Goal: Task Accomplishment & Management: Complete application form

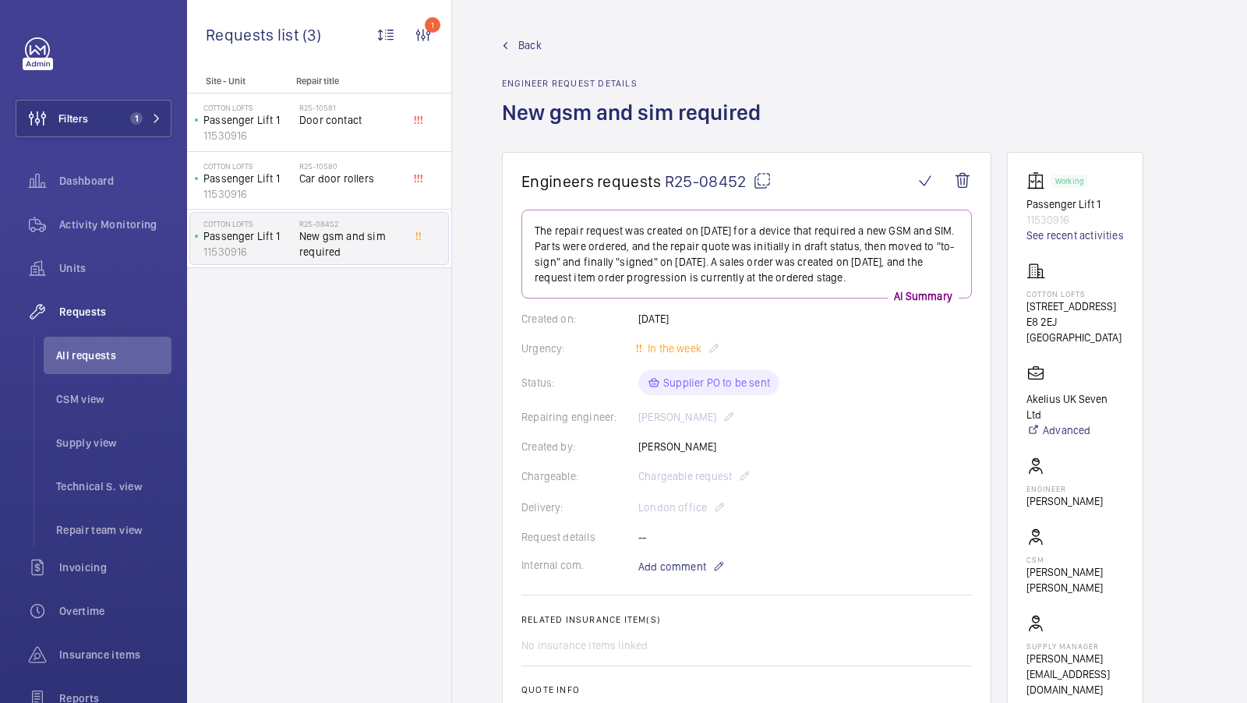
scroll to position [646, 0]
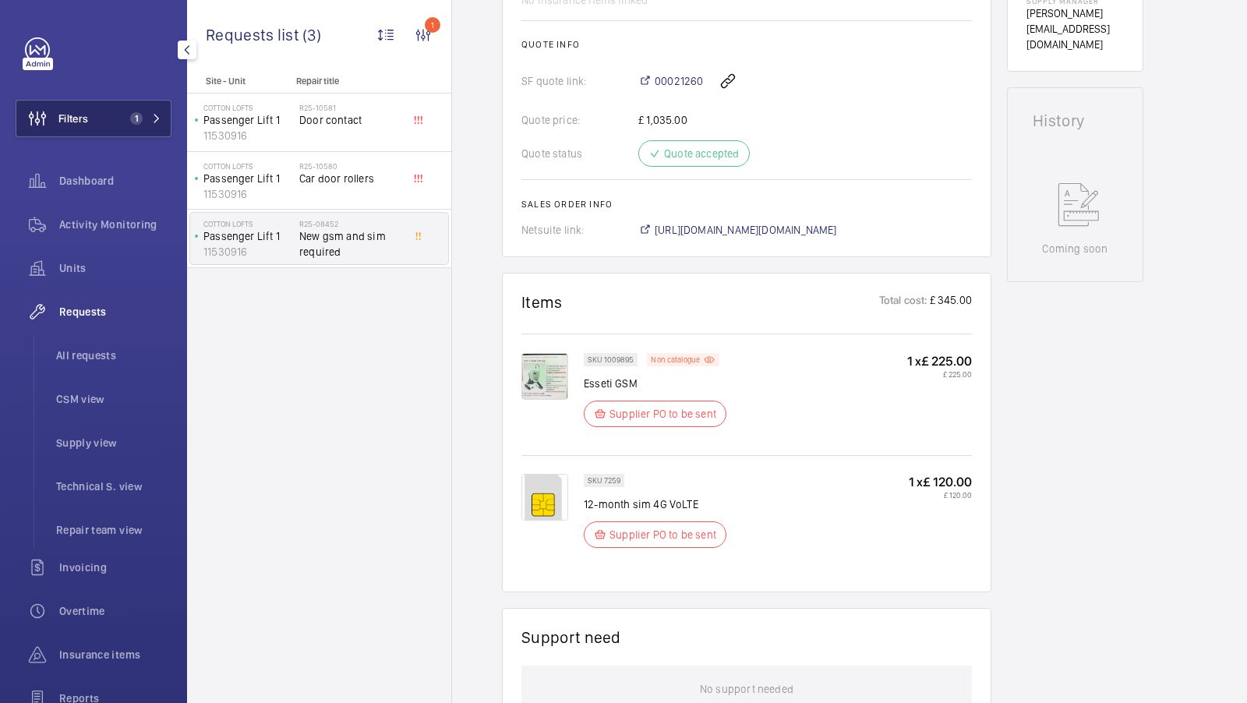
click at [117, 122] on button "Filters 1" at bounding box center [94, 118] width 156 height 37
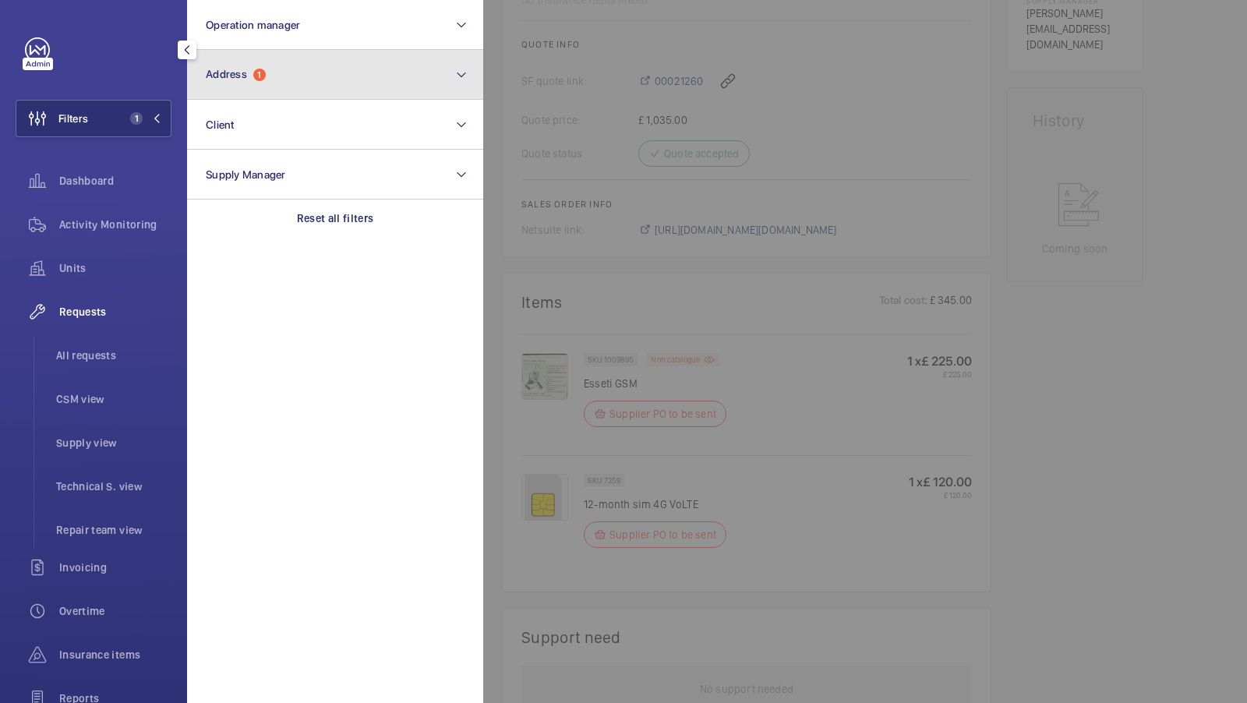
click at [318, 90] on button "Address 1" at bounding box center [335, 75] width 296 height 50
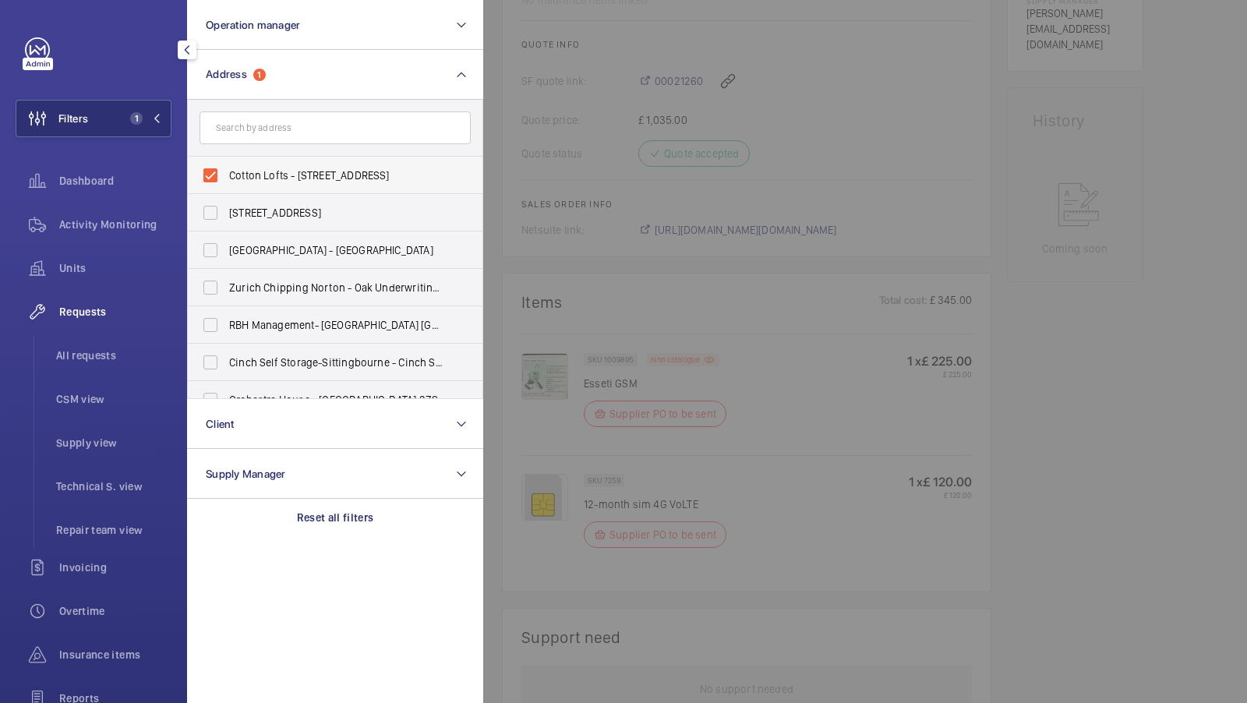
click at [297, 183] on label "Cotton Lofts - 124-128 Shacklewell Ln, LONDON E8 2EJ" at bounding box center [323, 175] width 271 height 37
click at [226, 183] on input "Cotton Lofts - 124-128 Shacklewell Ln, LONDON E8 2EJ" at bounding box center [210, 175] width 31 height 31
checkbox input "false"
click at [813, 464] on div at bounding box center [1106, 351] width 1247 height 703
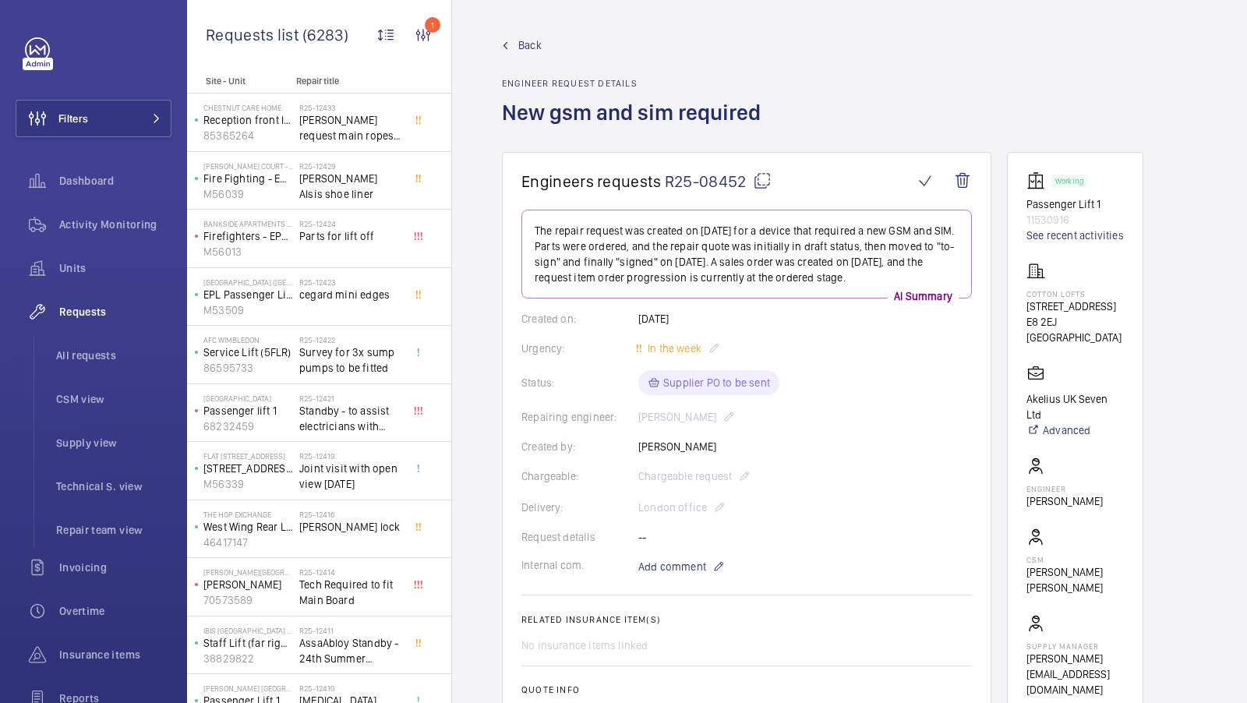
click at [759, 181] on mat-icon at bounding box center [762, 181] width 19 height 19
click at [883, 76] on div "Back Engineer request details New gsm and sim required" at bounding box center [849, 94] width 695 height 115
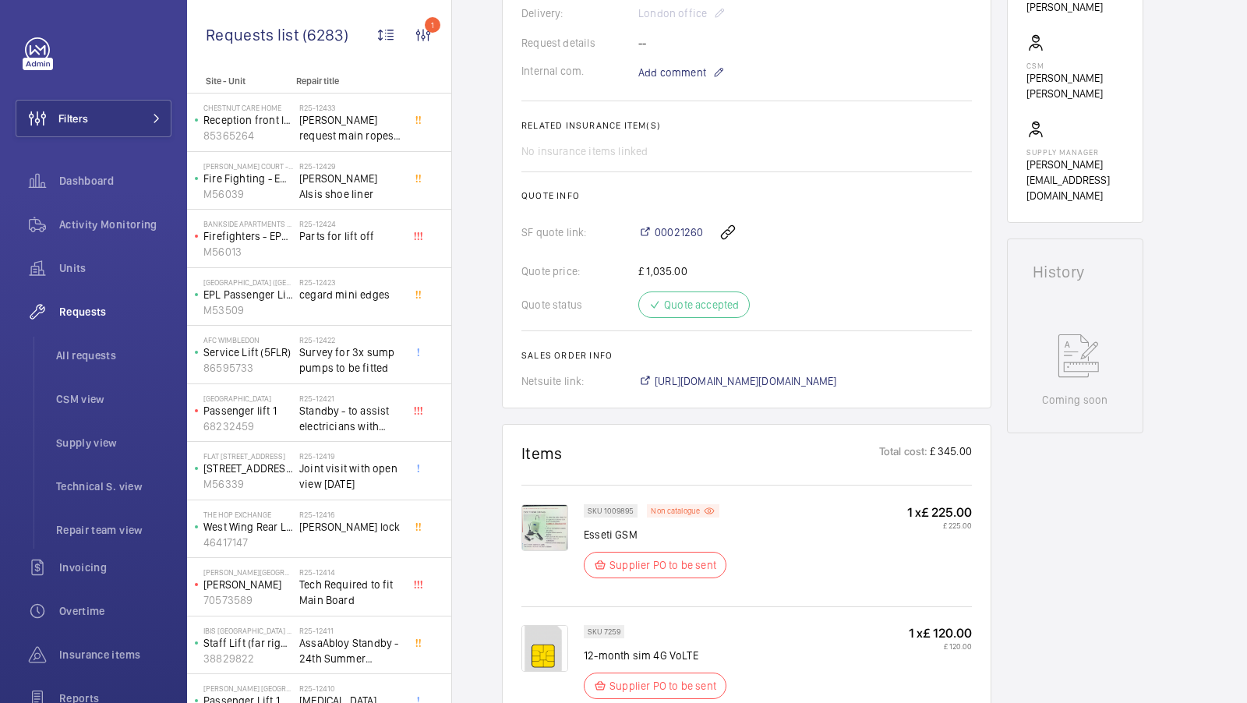
scroll to position [780, 0]
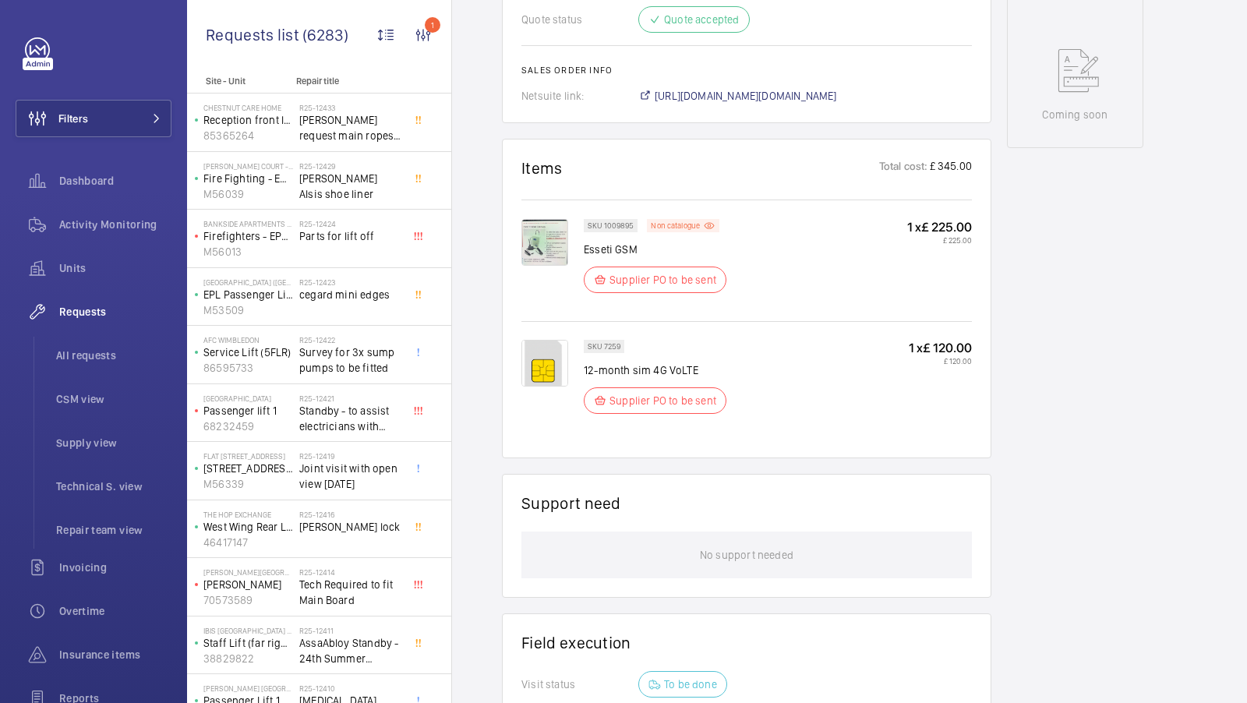
click at [554, 233] on img at bounding box center [545, 242] width 47 height 47
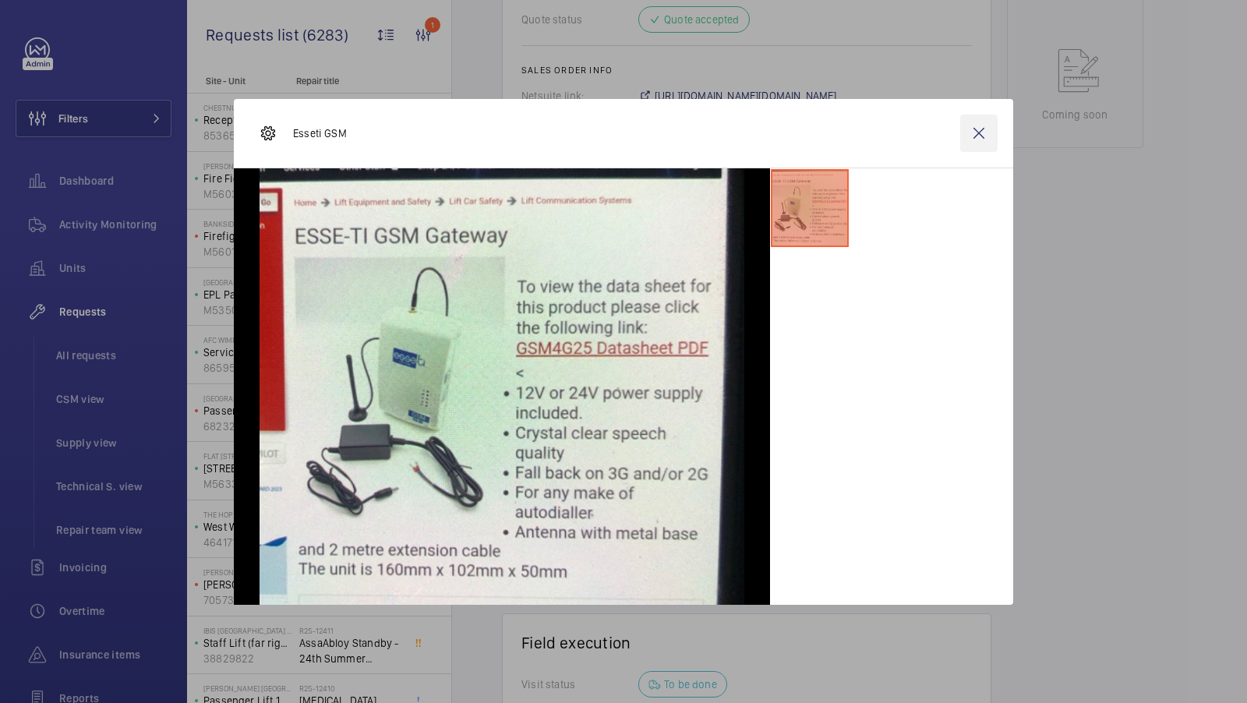
click at [984, 136] on wm-front-icon-button at bounding box center [978, 133] width 37 height 37
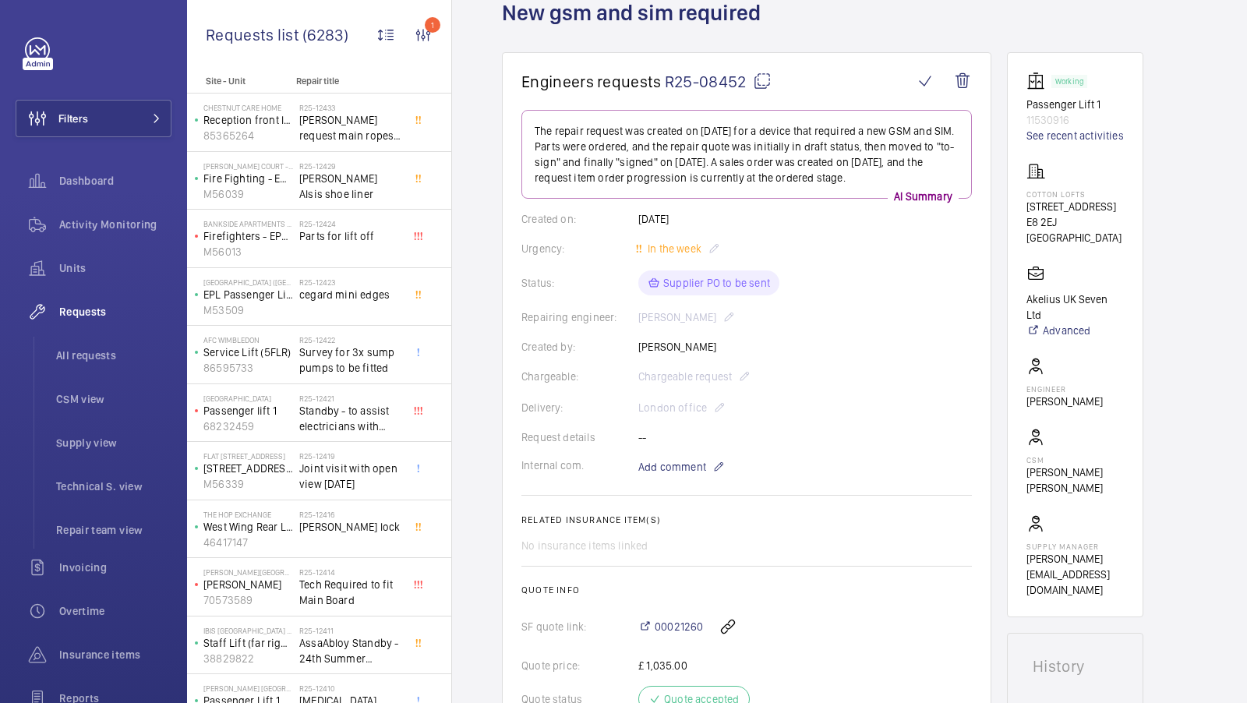
scroll to position [0, 0]
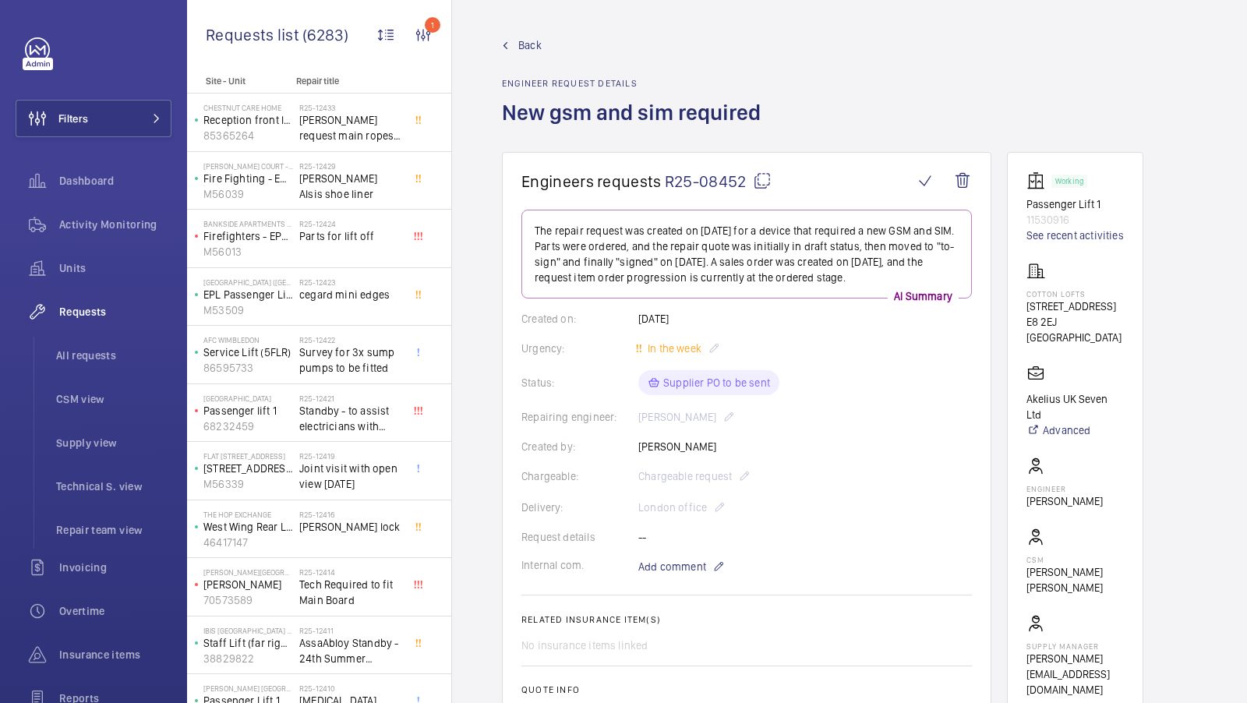
click at [765, 175] on mat-icon at bounding box center [762, 181] width 19 height 19
click at [143, 107] on button "Filters" at bounding box center [94, 118] width 156 height 37
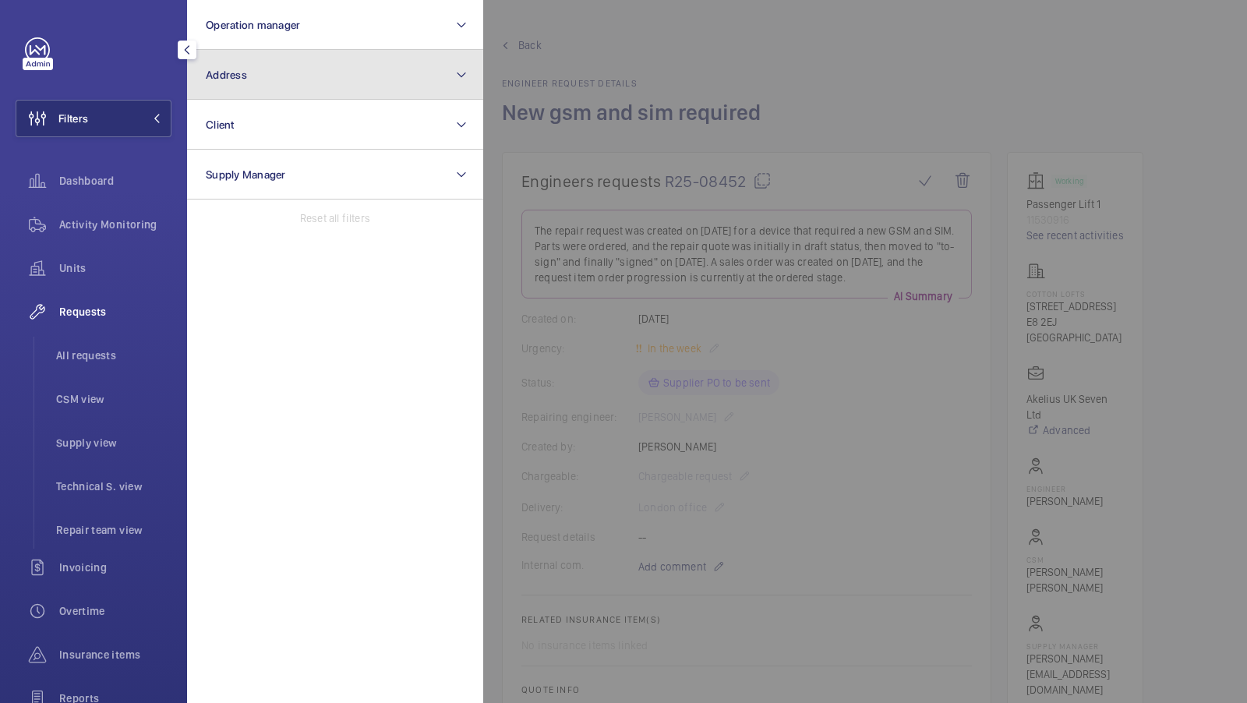
click at [313, 86] on button "Address" at bounding box center [335, 75] width 296 height 50
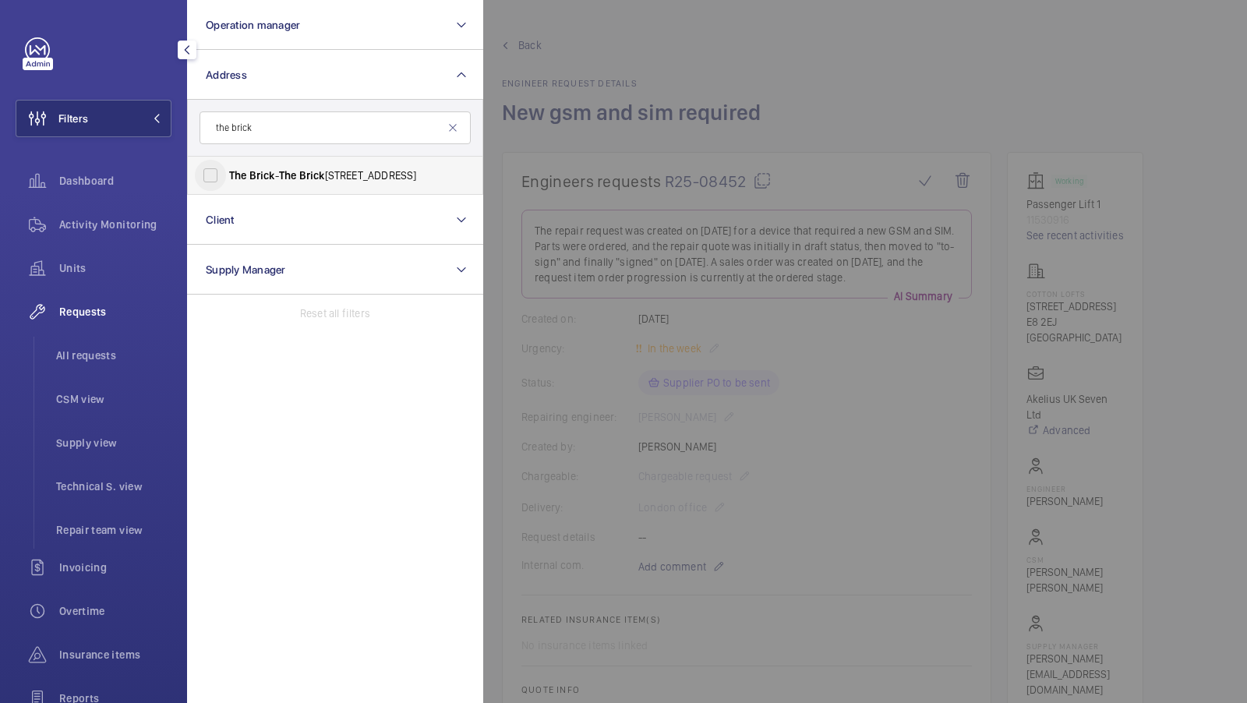
type input "the brick"
click at [203, 189] on input "The Brick - The Brick Apartments, LONDON W9 2EF" at bounding box center [210, 175] width 31 height 31
checkbox input "true"
click at [104, 119] on button "Filters 1" at bounding box center [94, 118] width 156 height 37
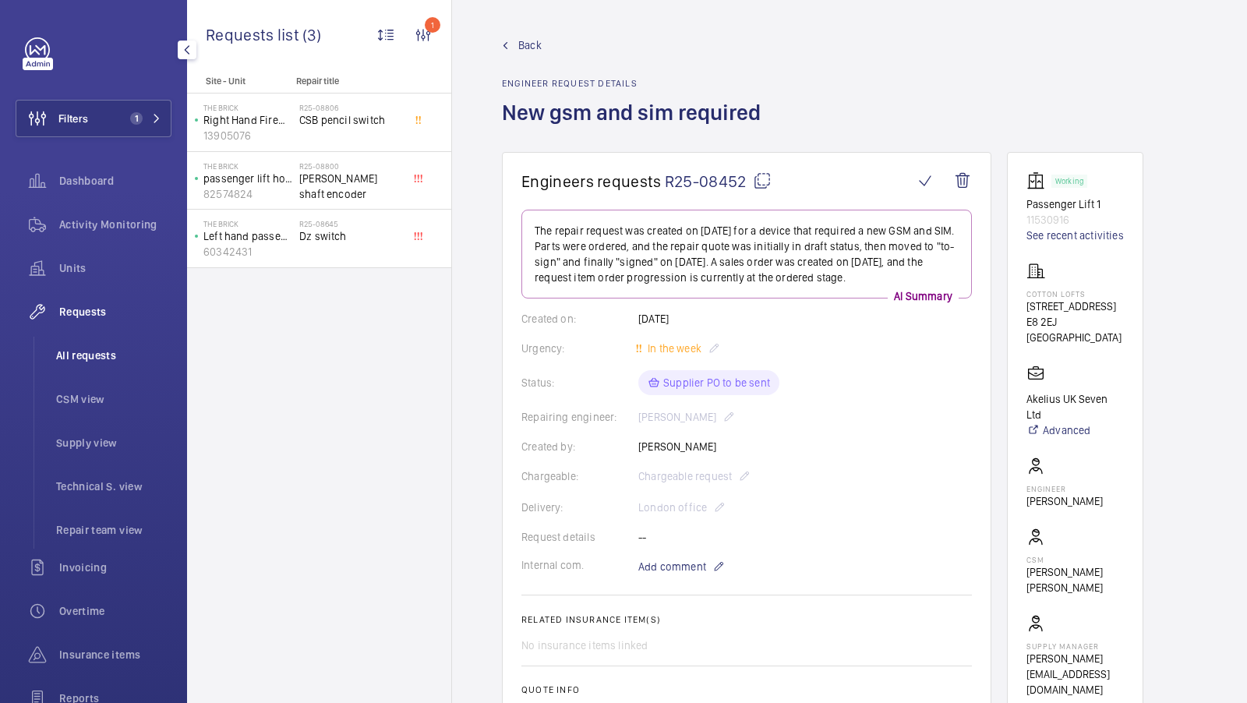
click at [97, 352] on span "All requests" at bounding box center [113, 356] width 115 height 16
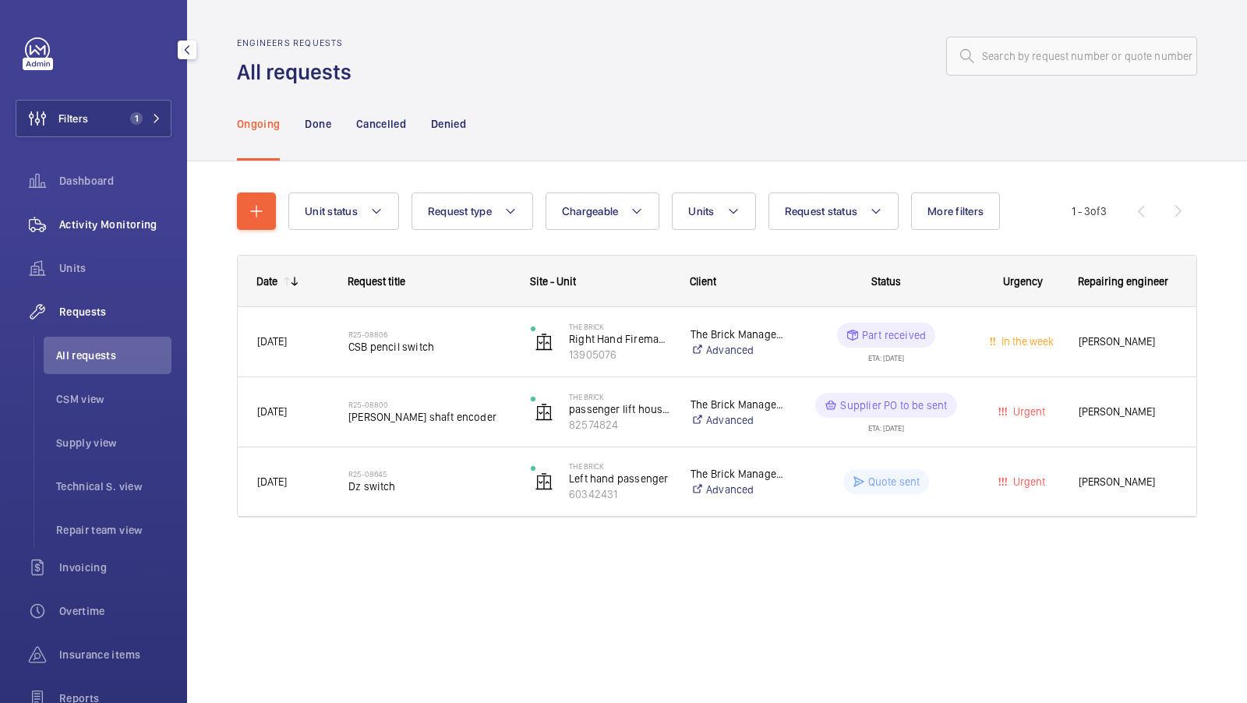
click at [104, 219] on span "Activity Monitoring" at bounding box center [115, 225] width 112 height 16
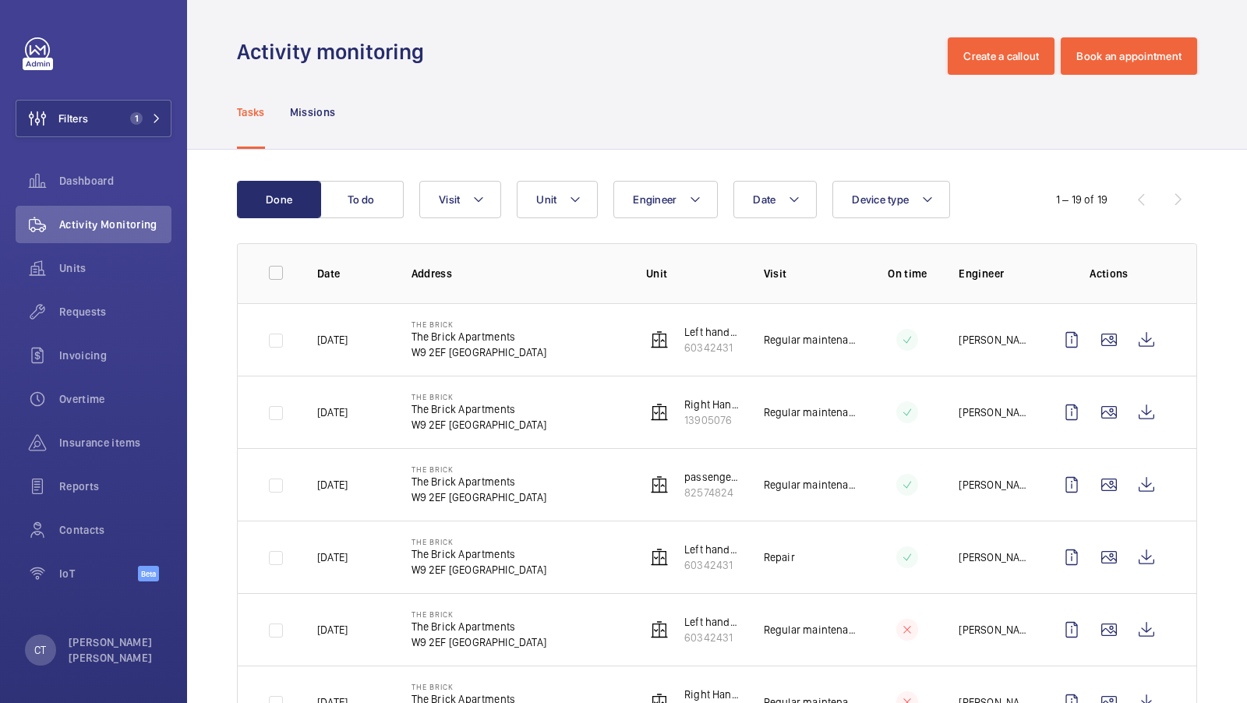
click at [356, 213] on button "To do" at bounding box center [362, 199] width 84 height 37
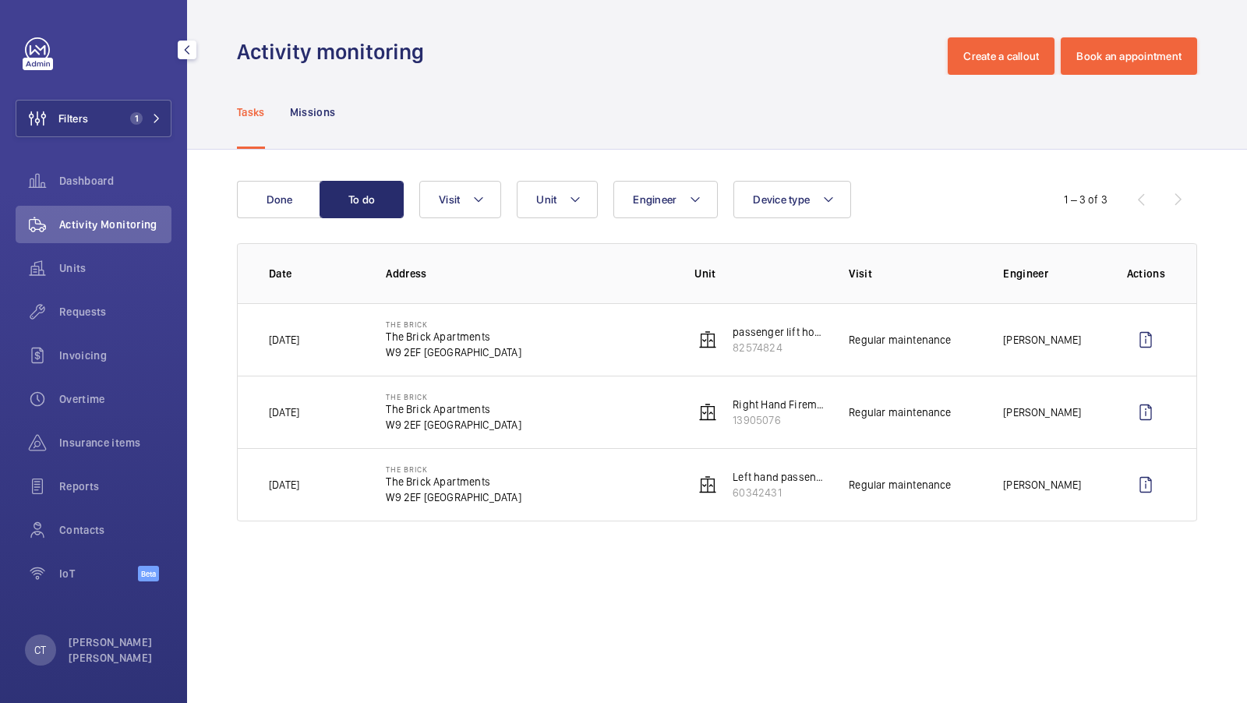
click at [273, 235] on wm-front-table "Done To do Engineer Unit Device type Visit 1 – 3 of 3 Date Address Unit Visit E…" at bounding box center [717, 351] width 960 height 341
click at [278, 221] on wm-front-table "Done To do Engineer Unit Device type Visit 1 – 3 of 3 Date Address Unit Visit E…" at bounding box center [717, 351] width 960 height 341
click at [282, 200] on button "Done" at bounding box center [279, 199] width 84 height 37
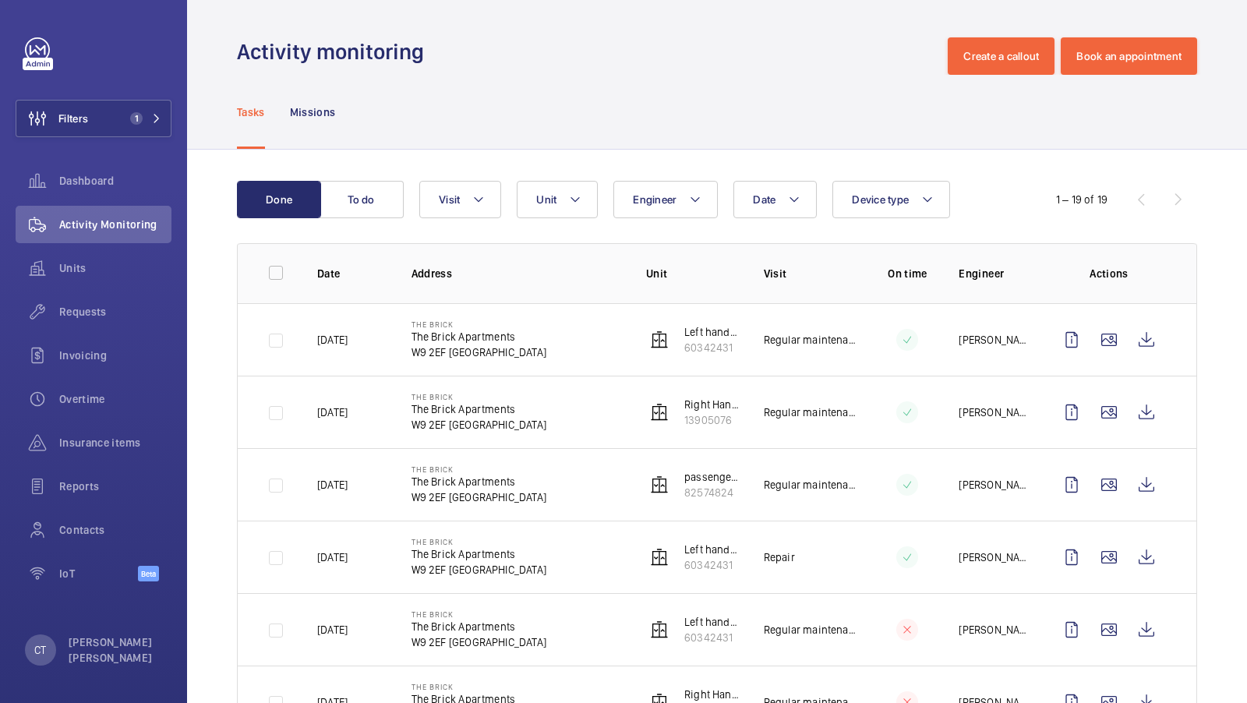
scroll to position [178, 0]
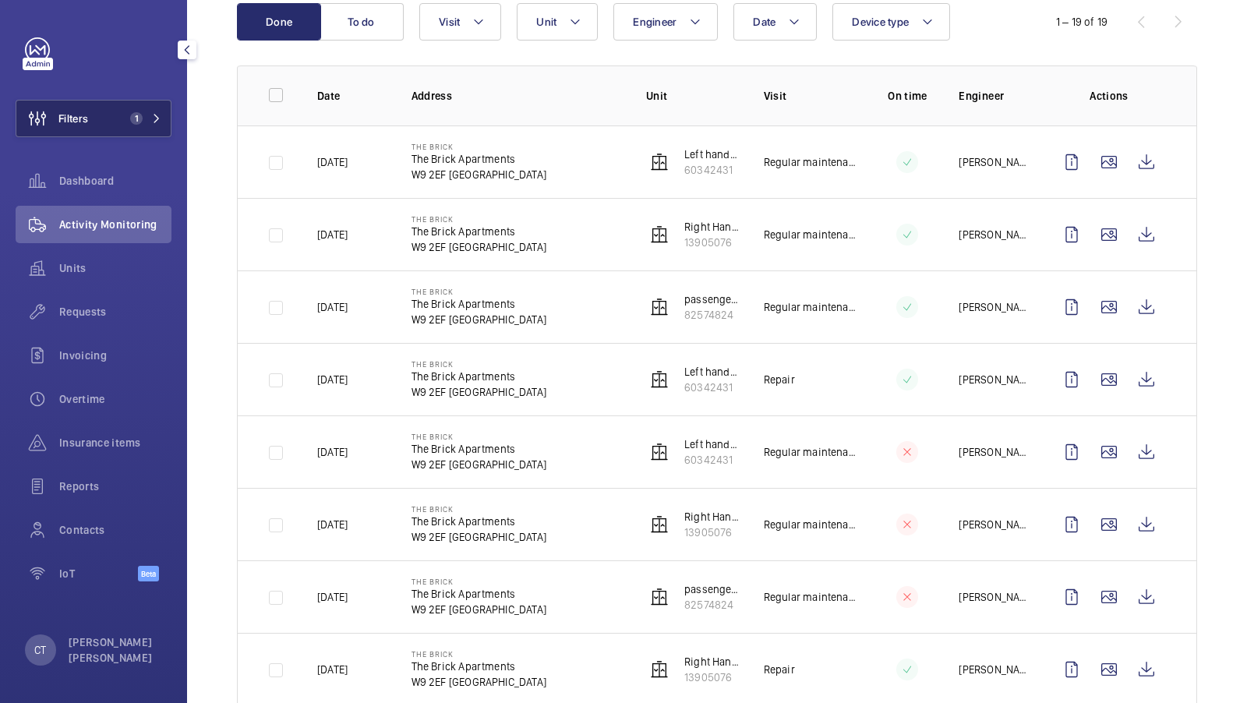
click at [136, 121] on span "1" at bounding box center [136, 118] width 12 height 12
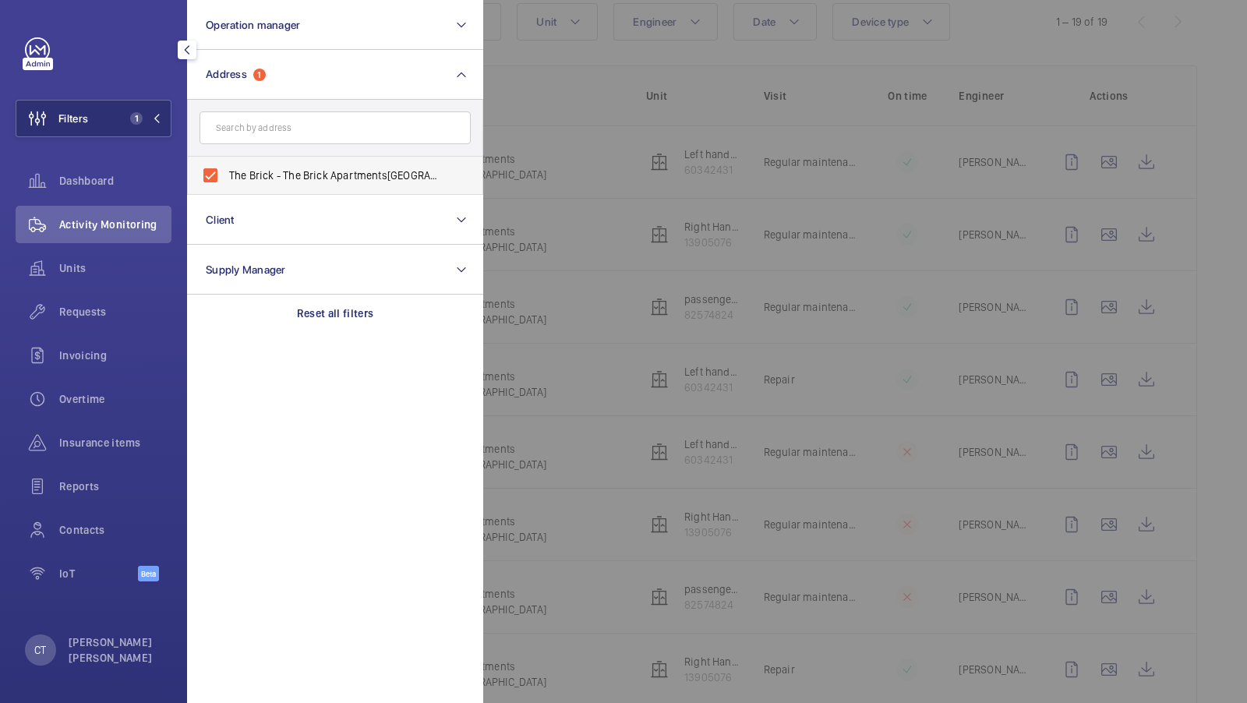
click at [282, 186] on label "The Brick - The Brick Apartments, LONDON W9 2EF" at bounding box center [323, 175] width 271 height 37
click at [226, 186] on input "The Brick - The Brick Apartments, LONDON W9 2EF" at bounding box center [210, 175] width 31 height 31
checkbox input "false"
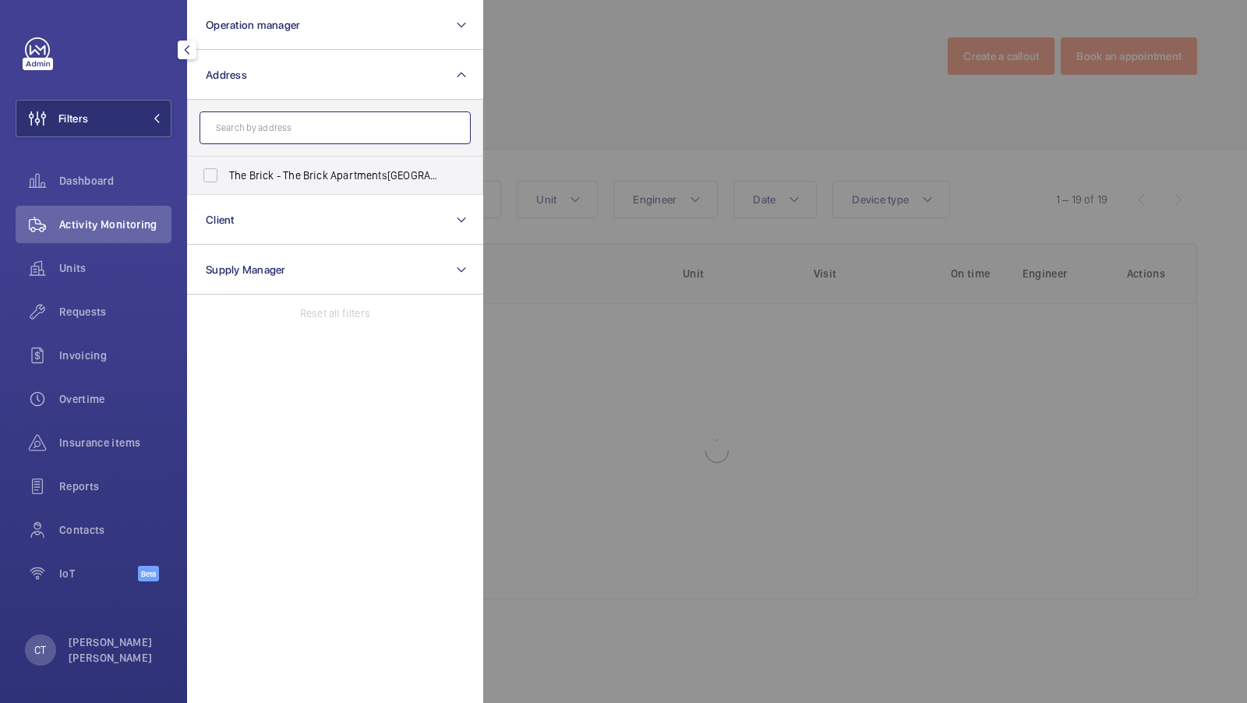
click at [280, 127] on input "text" at bounding box center [335, 127] width 271 height 33
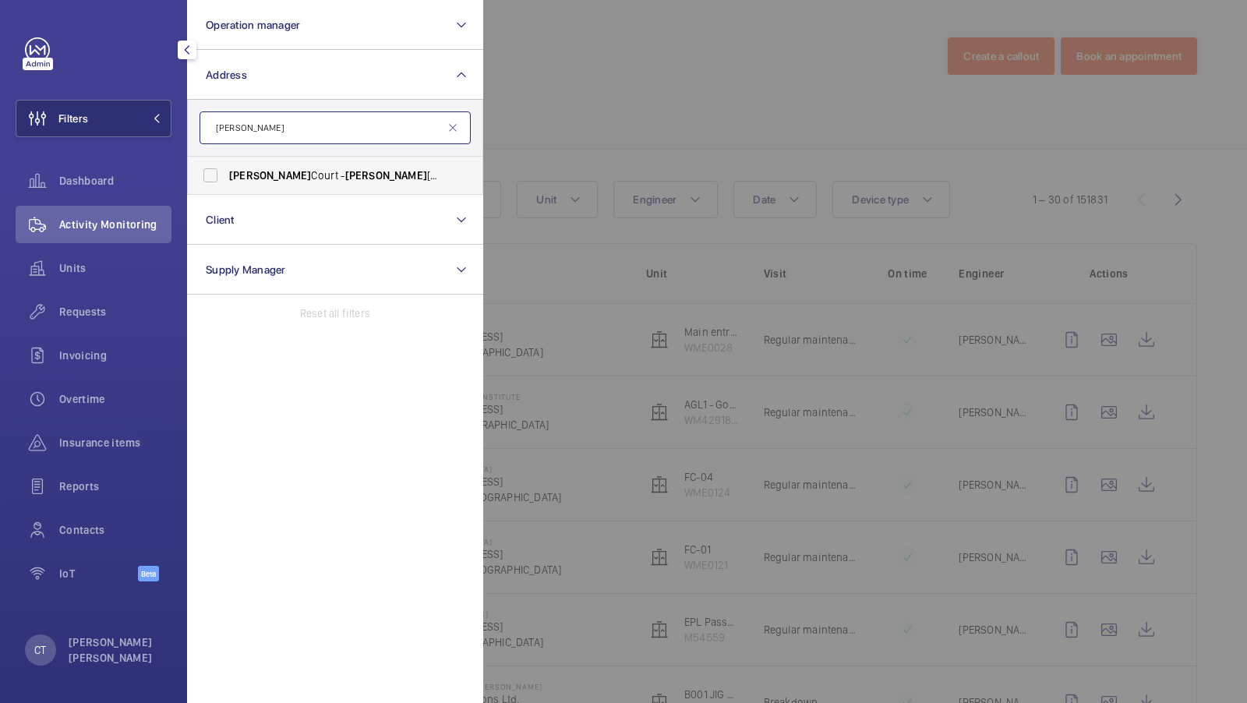
type input "sullivan"
click at [273, 175] on span "Sullivan Court - Sullivan Court, LONDON SW5 9RL" at bounding box center [336, 176] width 214 height 16
click at [226, 175] on input "Sullivan Court - Sullivan Court, LONDON SW5 9RL" at bounding box center [210, 175] width 31 height 31
checkbox input "true"
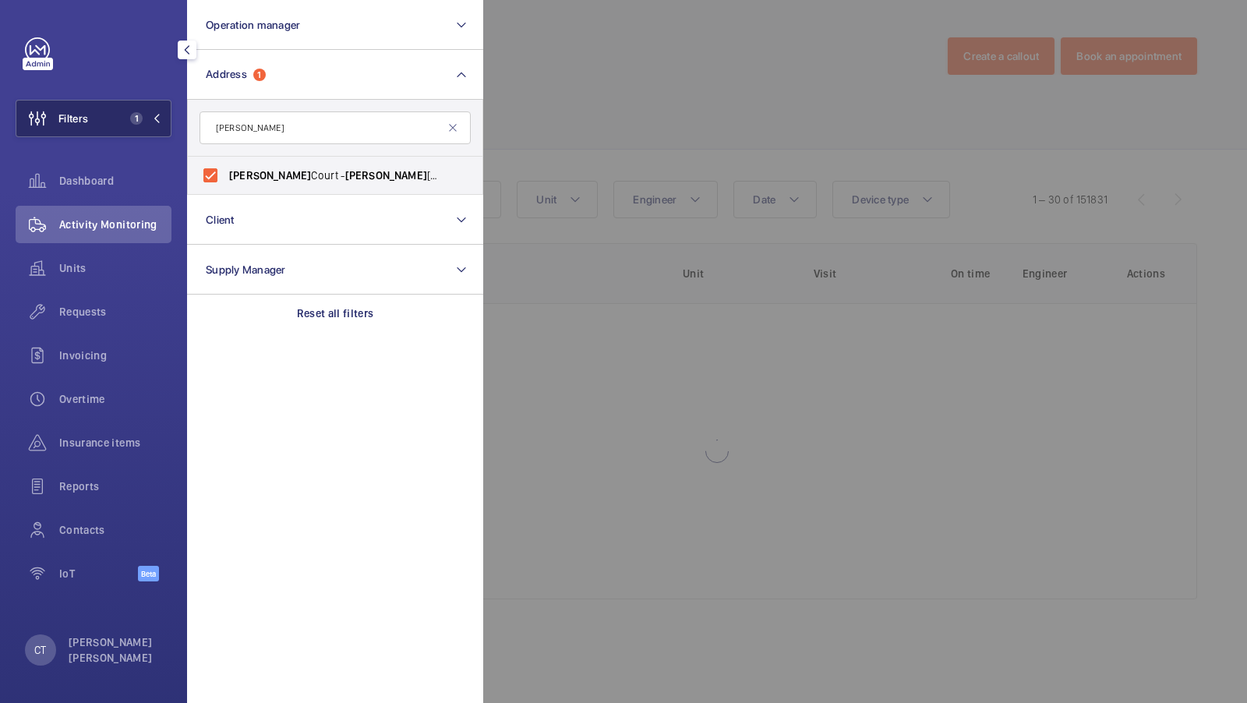
click at [126, 131] on button "Filters 1" at bounding box center [94, 118] width 156 height 37
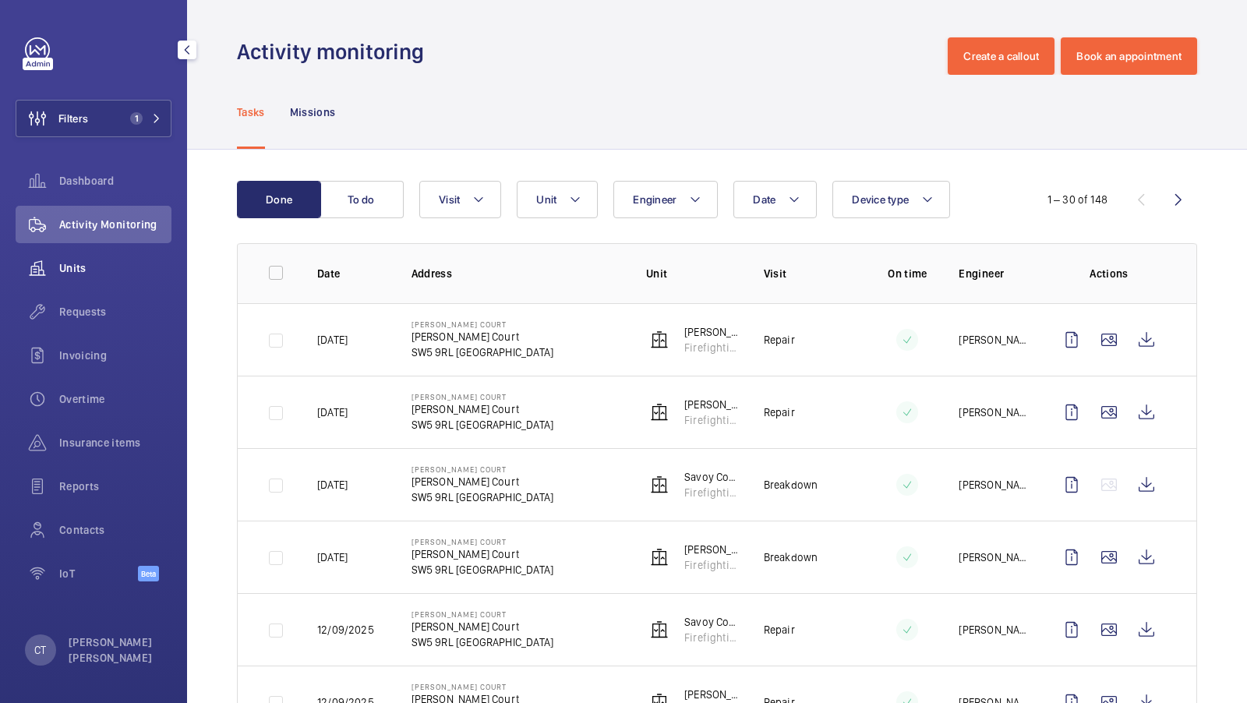
click at [81, 270] on span "Units" at bounding box center [115, 268] width 112 height 16
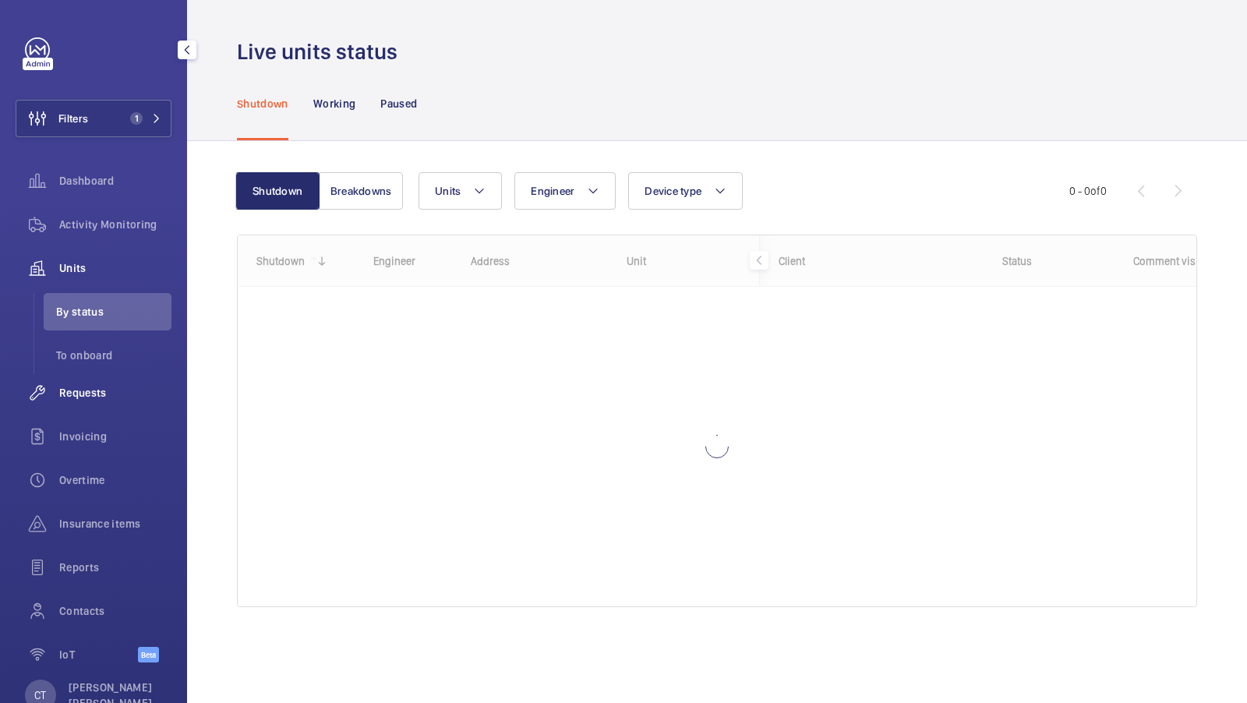
click at [97, 384] on div "Requests" at bounding box center [94, 392] width 156 height 37
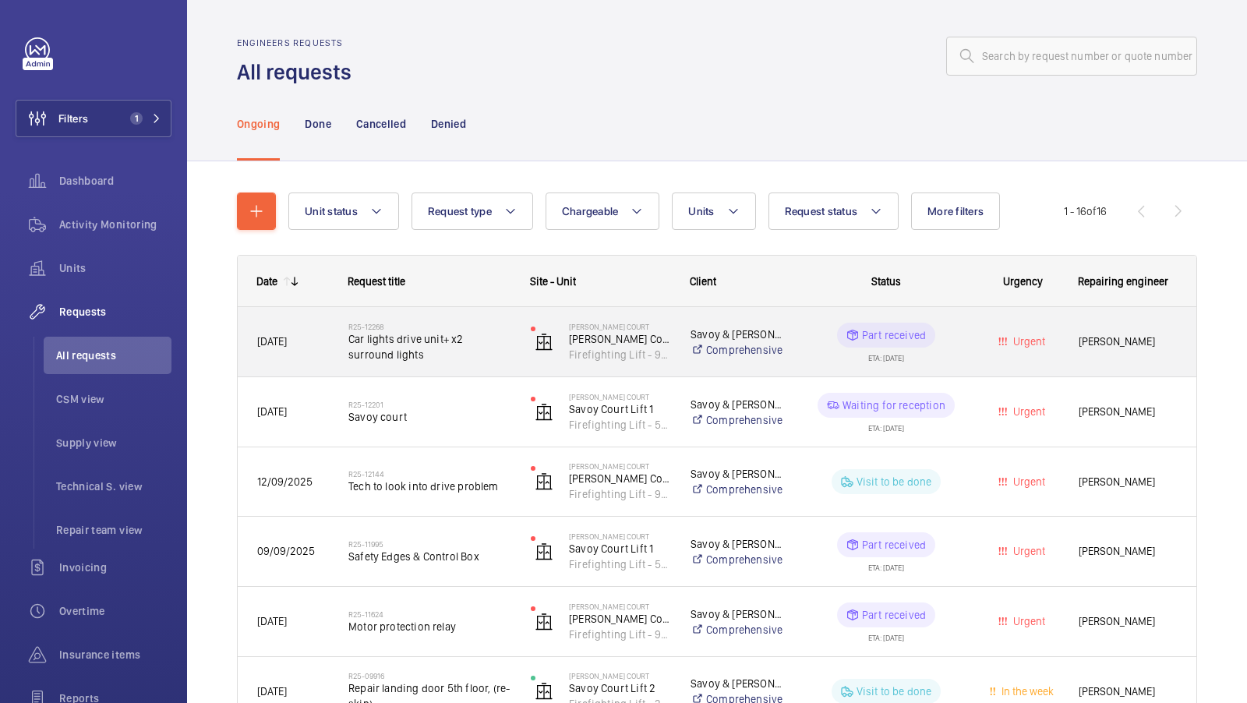
click at [459, 348] on span "Car lights drive unit+ x2 surround lights" at bounding box center [429, 346] width 162 height 31
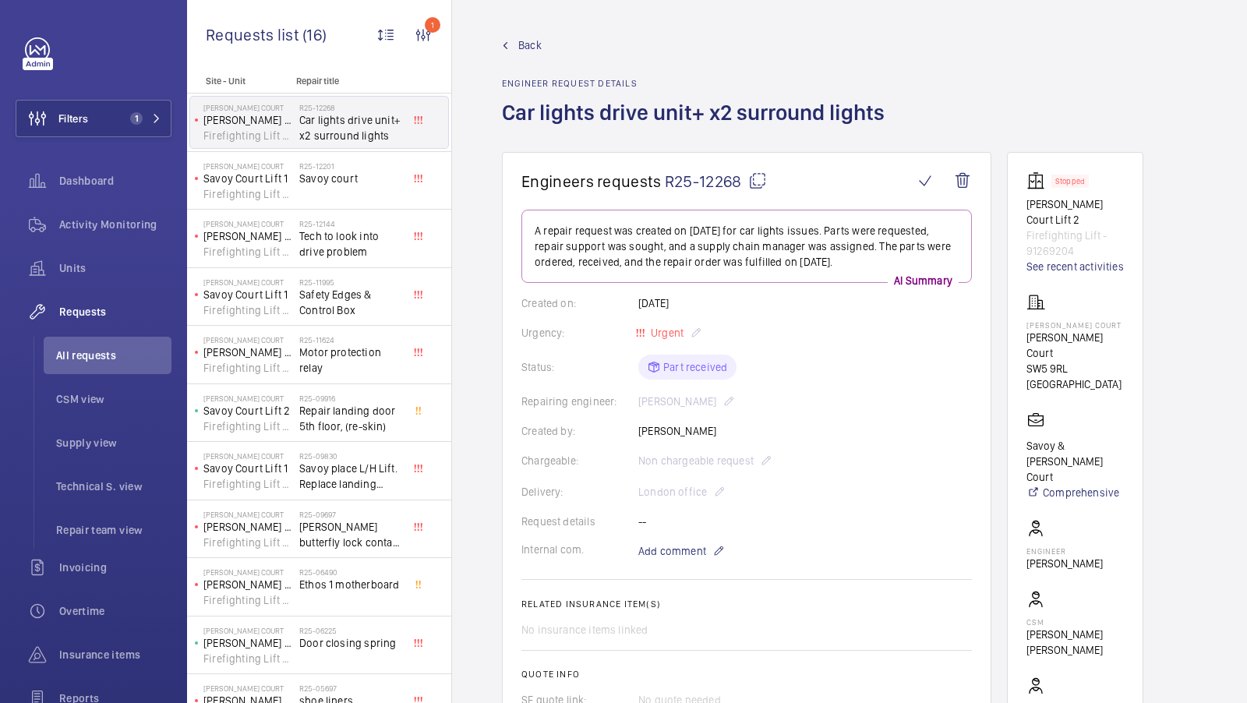
click at [524, 44] on span "Back" at bounding box center [529, 45] width 23 height 16
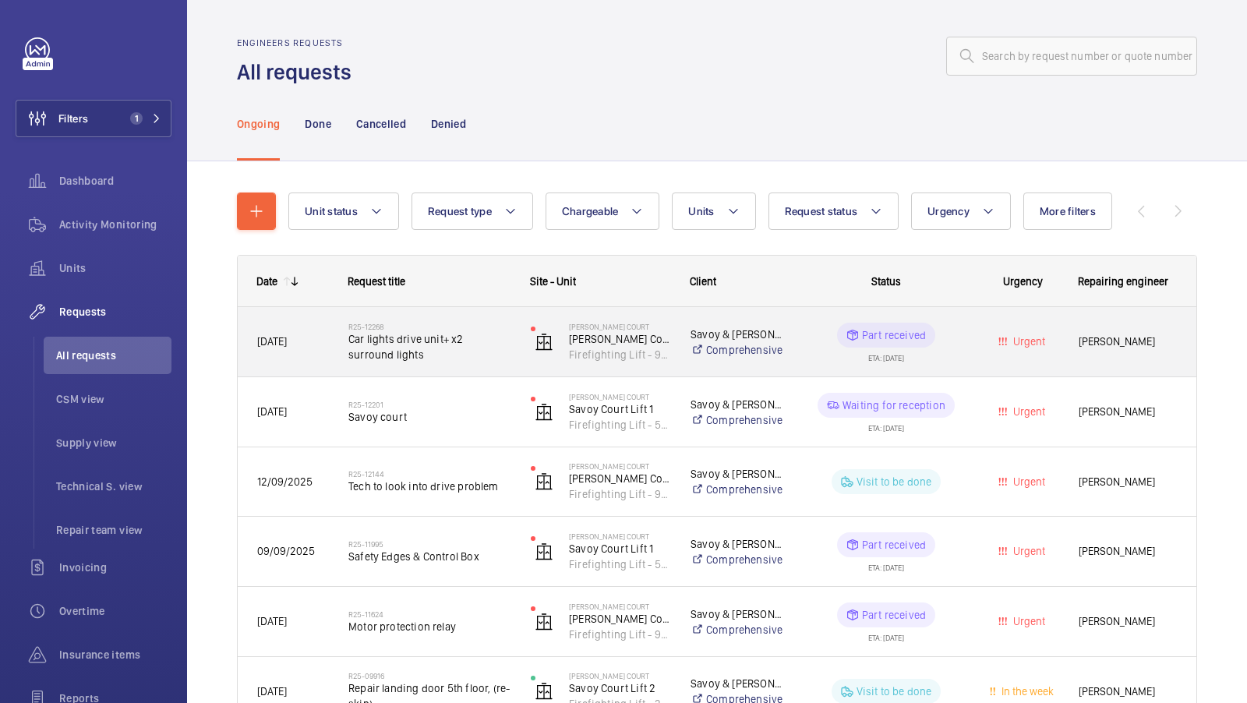
click at [451, 339] on span "Car lights drive unit+ x2 surround lights" at bounding box center [429, 346] width 162 height 31
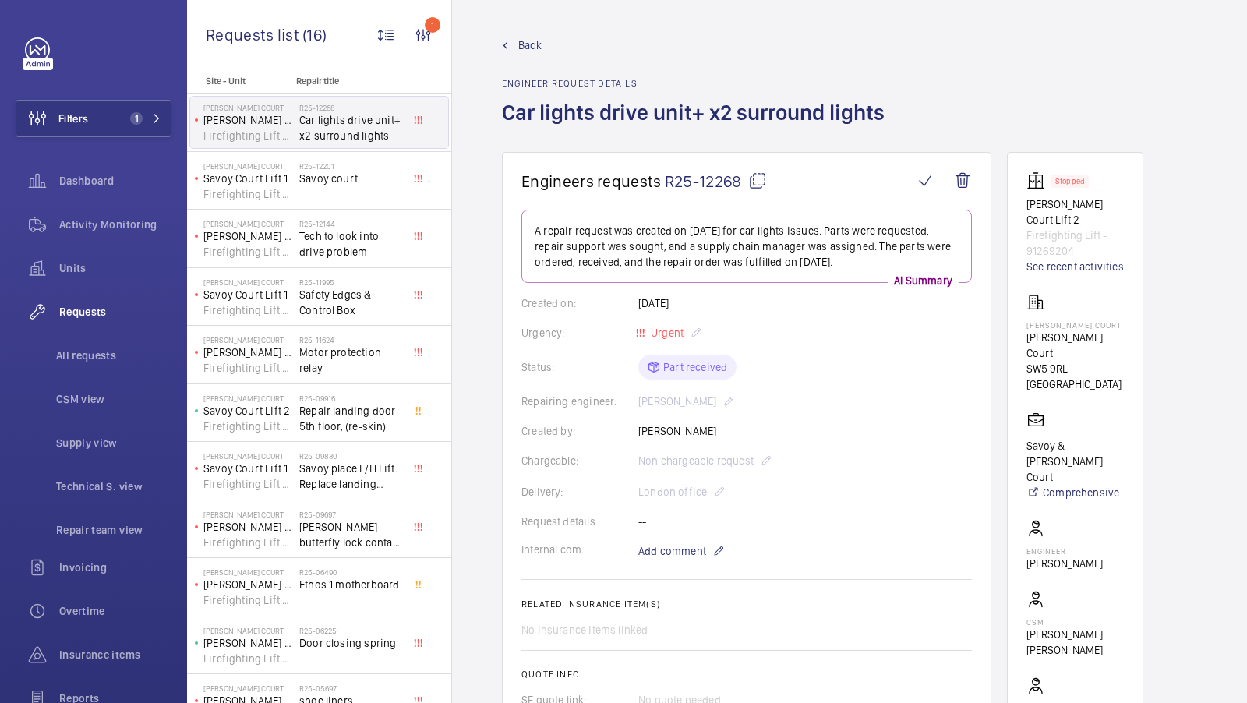
click at [525, 44] on span "Back" at bounding box center [529, 45] width 23 height 16
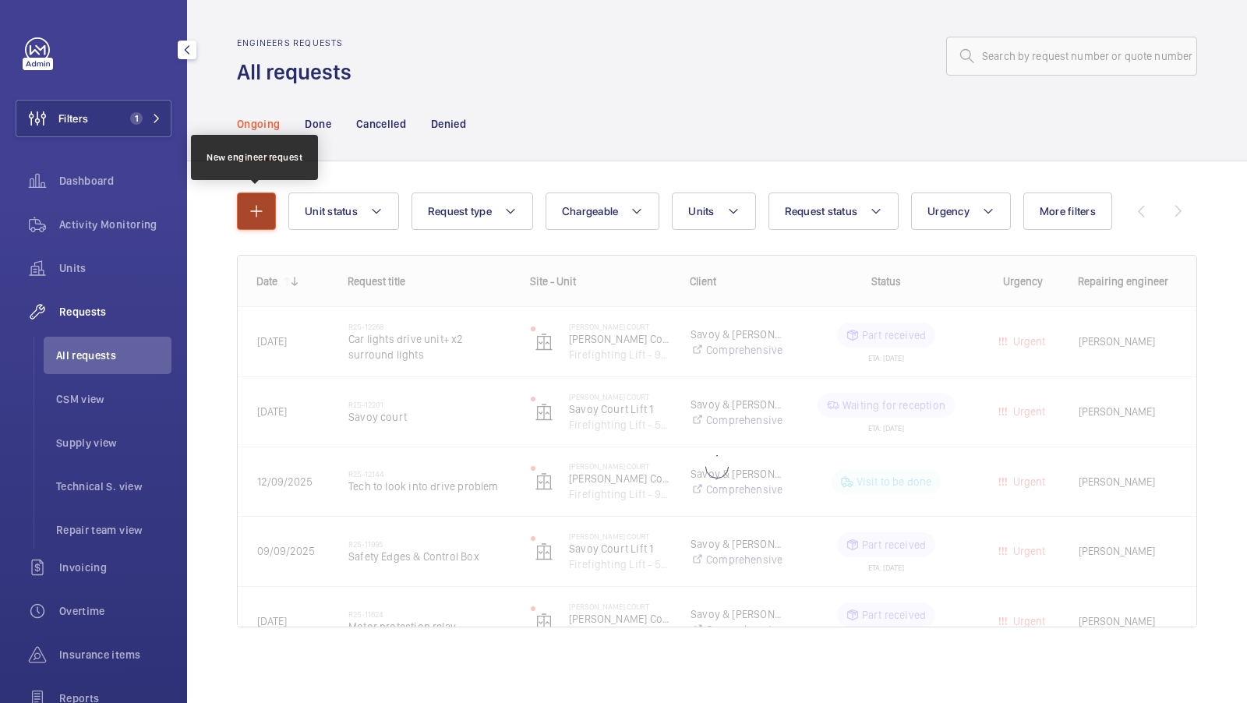
click at [262, 204] on mat-icon "button" at bounding box center [256, 211] width 19 height 19
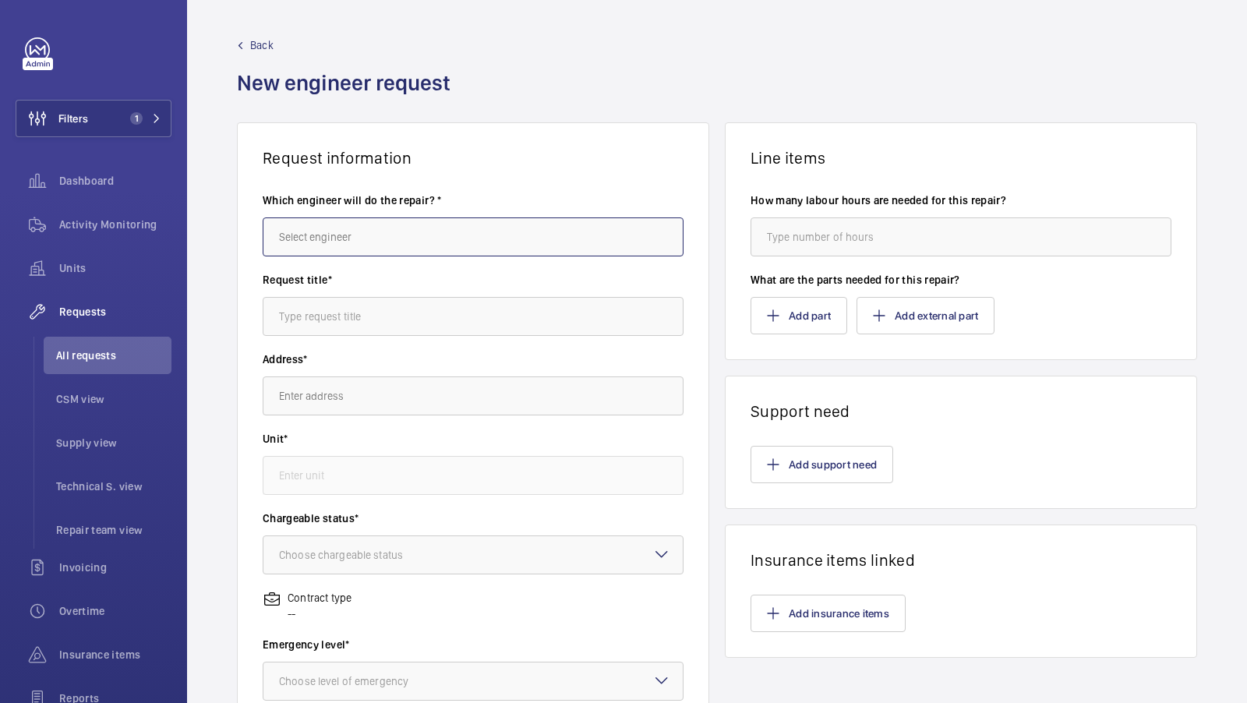
click at [339, 249] on input "text" at bounding box center [473, 237] width 421 height 39
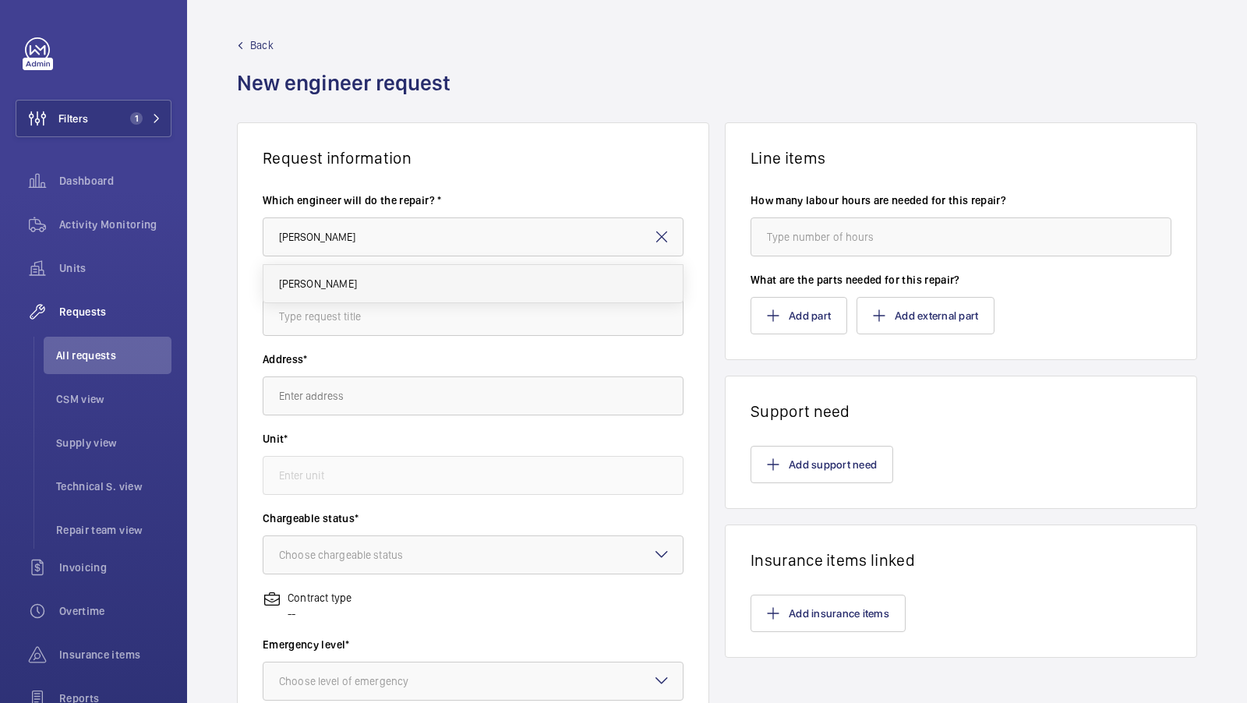
click at [338, 265] on mat-option "Jason Brencher" at bounding box center [474, 283] width 420 height 37
type input "Jason Brencher"
click at [331, 304] on input "text" at bounding box center [473, 316] width 421 height 39
type input "Thermistor"
click at [299, 387] on input "text" at bounding box center [473, 396] width 421 height 39
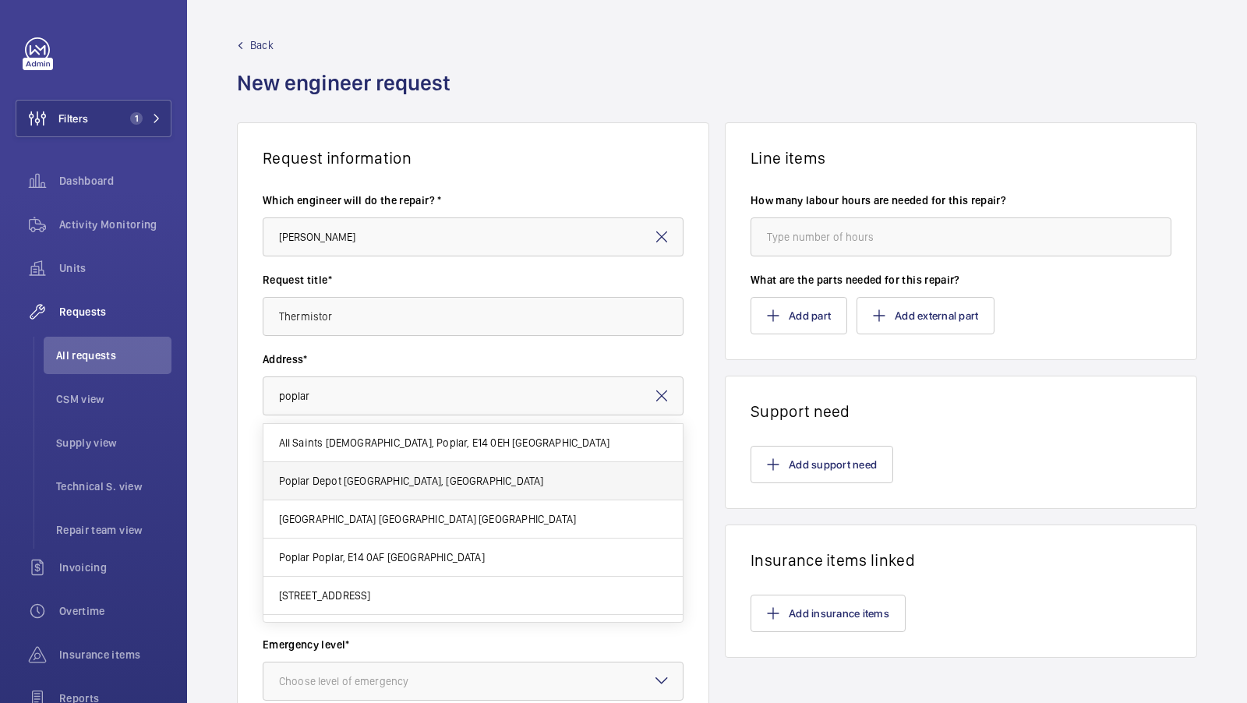
click at [464, 482] on span "Poplar Depot Poplar Depot, Castor Lane, E14 0BL LONDON" at bounding box center [411, 481] width 265 height 16
type input "Poplar Depot Poplar Depot, Castor Lane, E14 0BL LONDON"
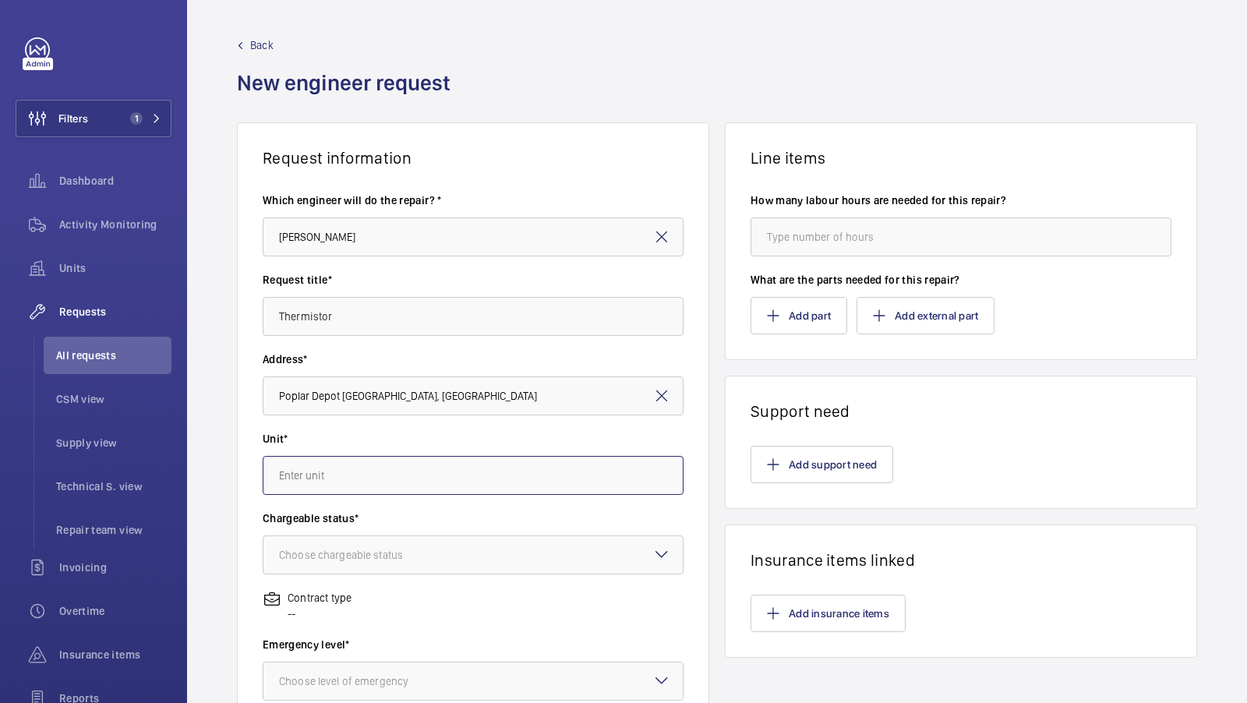
click at [358, 471] on input "text" at bounding box center [473, 475] width 421 height 39
click at [431, 525] on mat-option "WME0319 - PODLFT01" at bounding box center [474, 523] width 420 height 38
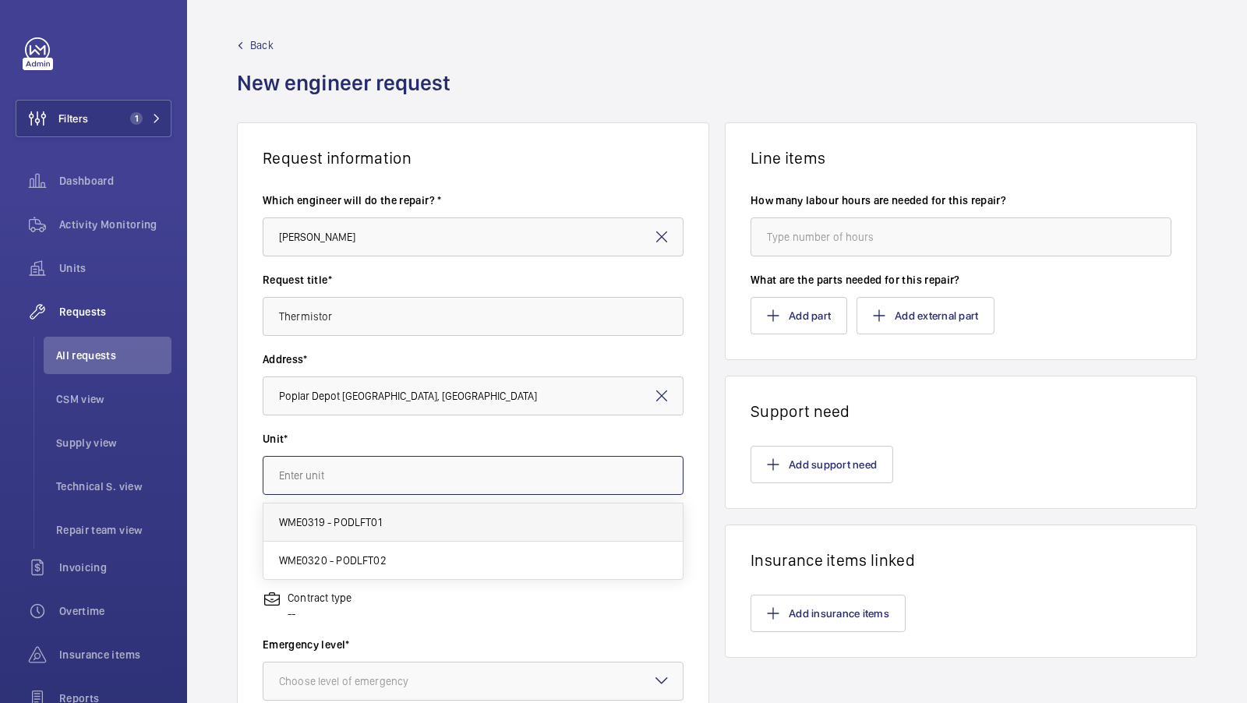
type input "WME0319 - PODLFT01"
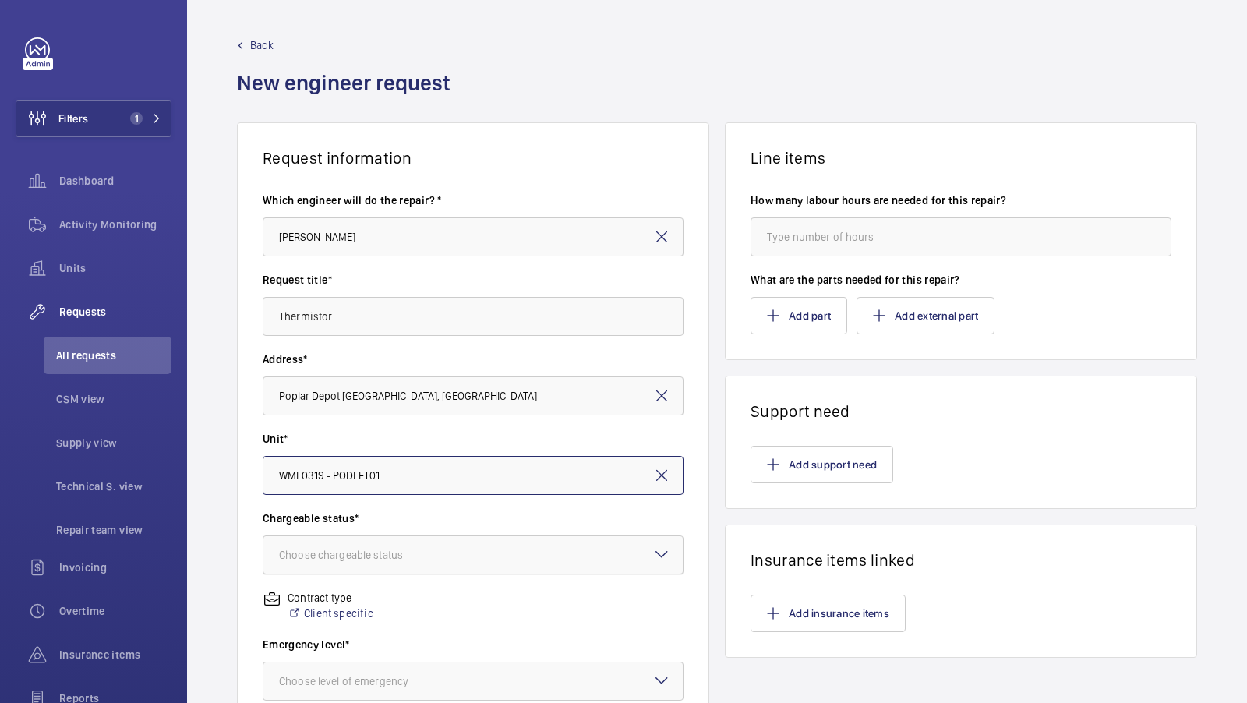
click at [416, 560] on div "Choose chargeable status" at bounding box center [360, 555] width 163 height 16
click at [343, 663] on div at bounding box center [473, 681] width 419 height 37
click at [425, 554] on div "Choose chargeable status" at bounding box center [360, 555] width 163 height 16
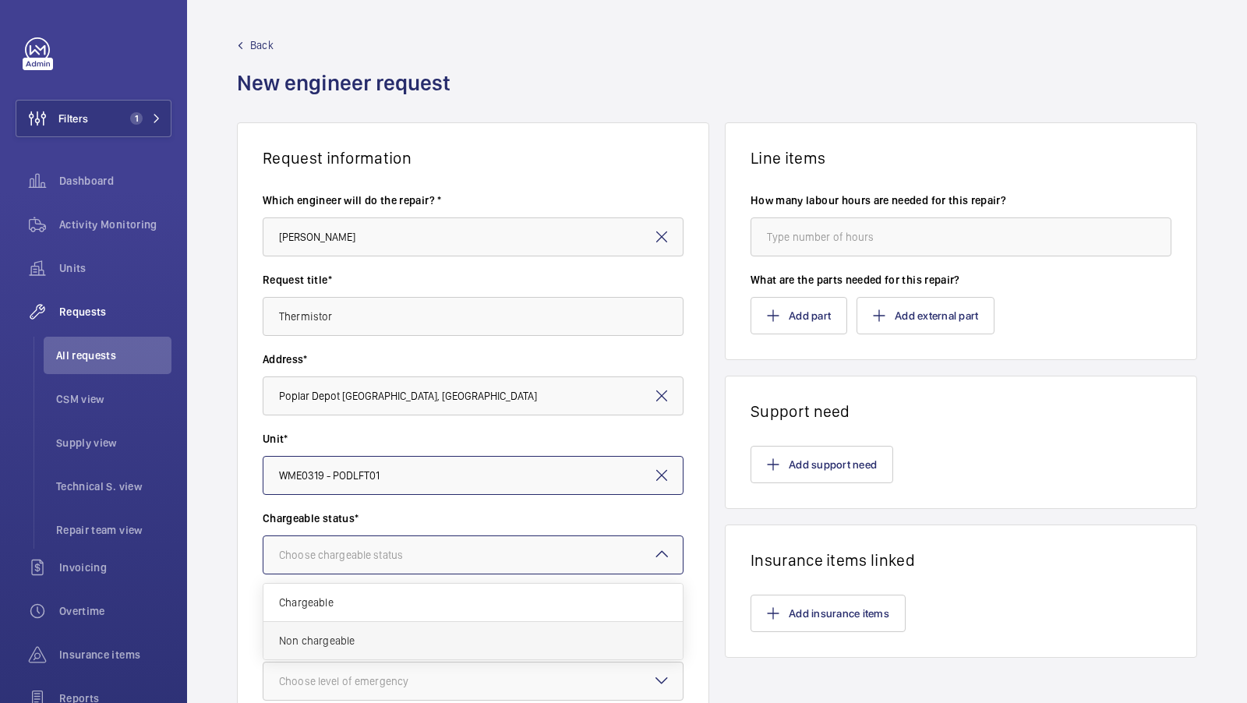
click at [353, 629] on div "Non chargeable" at bounding box center [473, 640] width 419 height 37
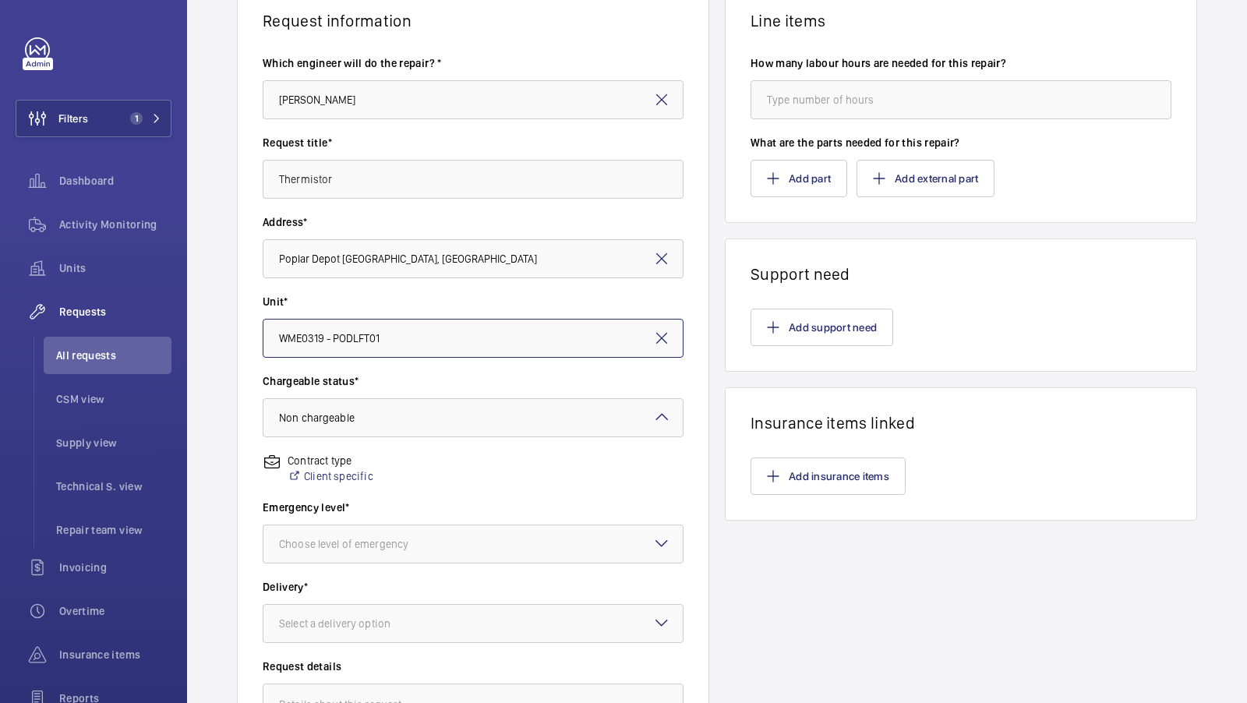
scroll to position [143, 0]
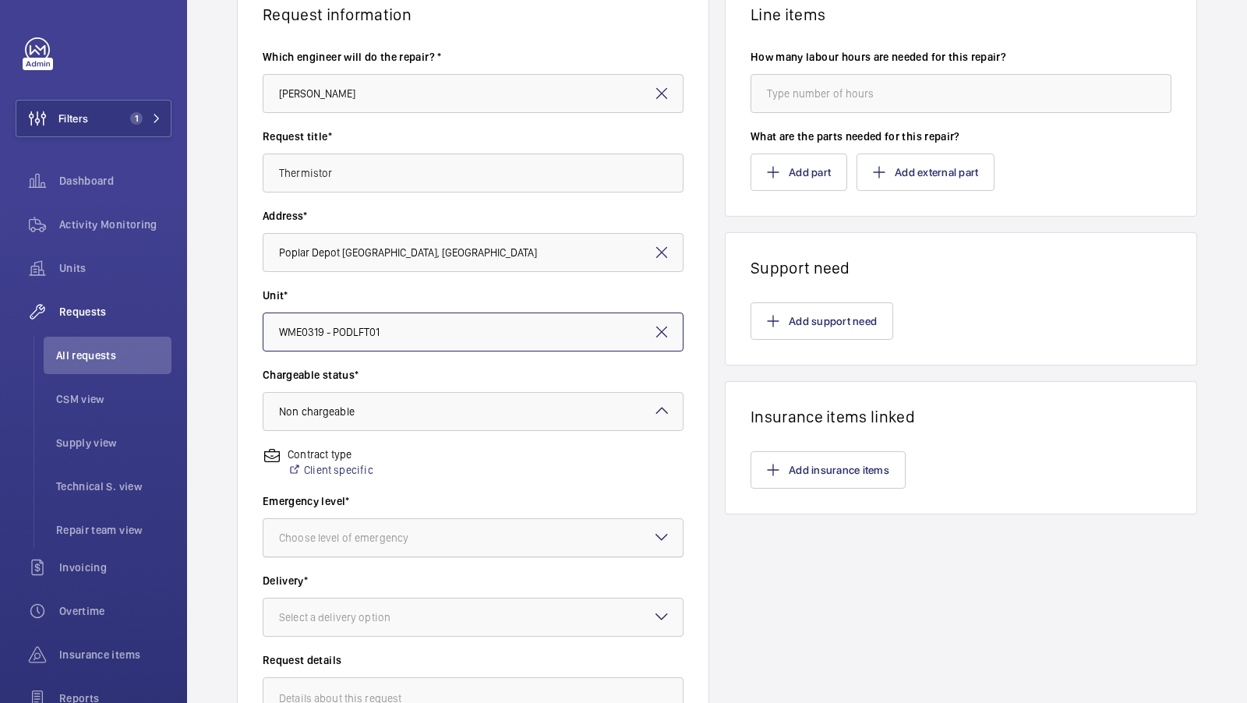
click at [383, 547] on div at bounding box center [473, 537] width 419 height 37
click at [334, 667] on div "Urgent" at bounding box center [473, 661] width 419 height 37
click at [409, 606] on div at bounding box center [473, 617] width 419 height 37
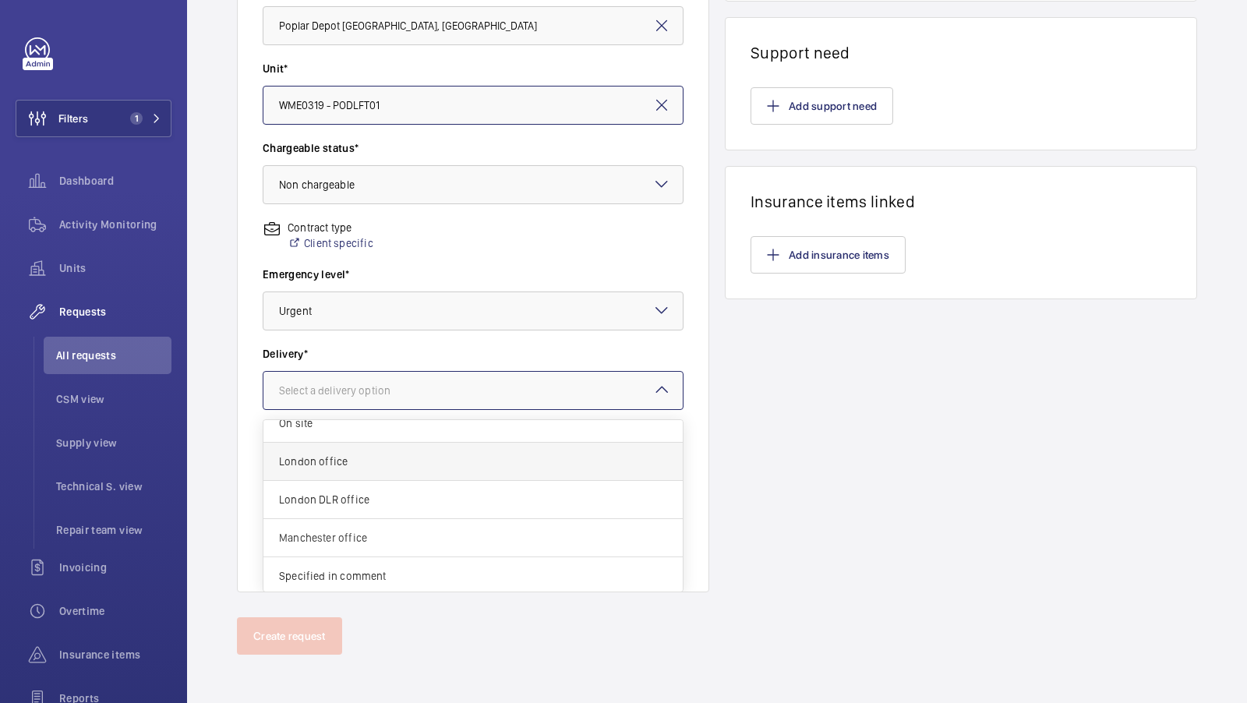
scroll to position [55, 0]
click at [345, 571] on span "Specified in comment" at bounding box center [473, 576] width 388 height 16
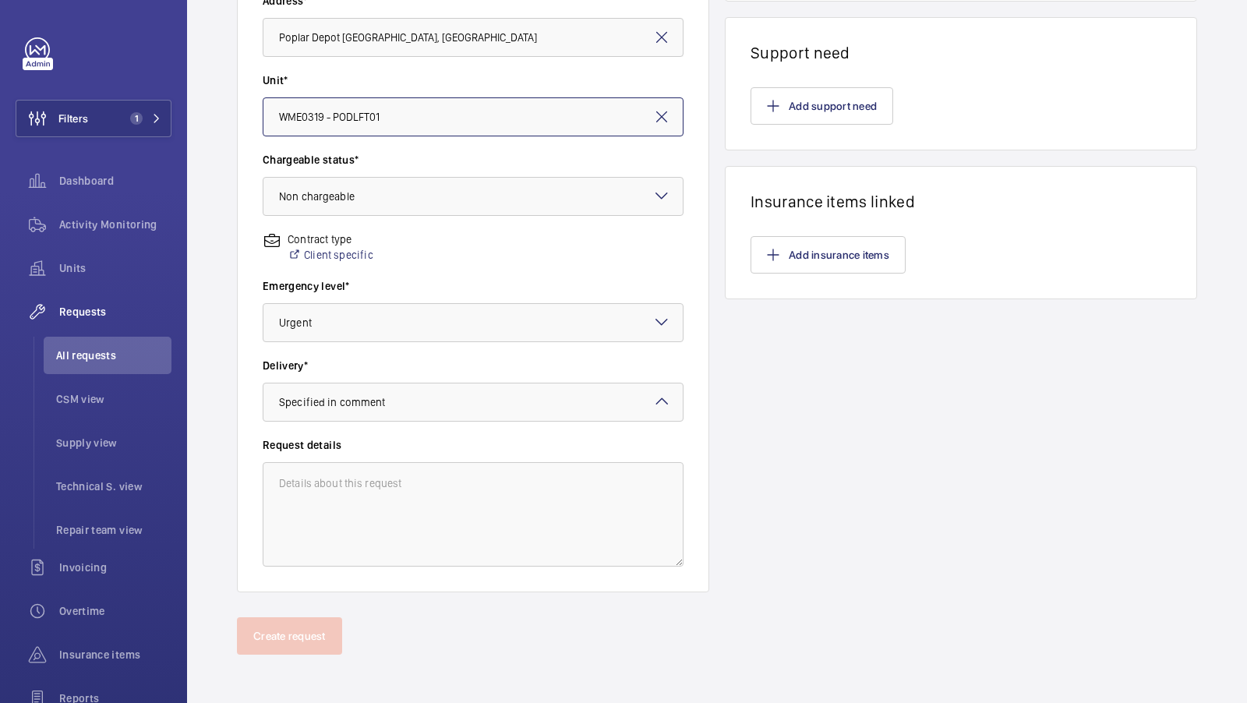
scroll to position [0, 0]
click at [407, 508] on textarea at bounding box center [473, 514] width 421 height 104
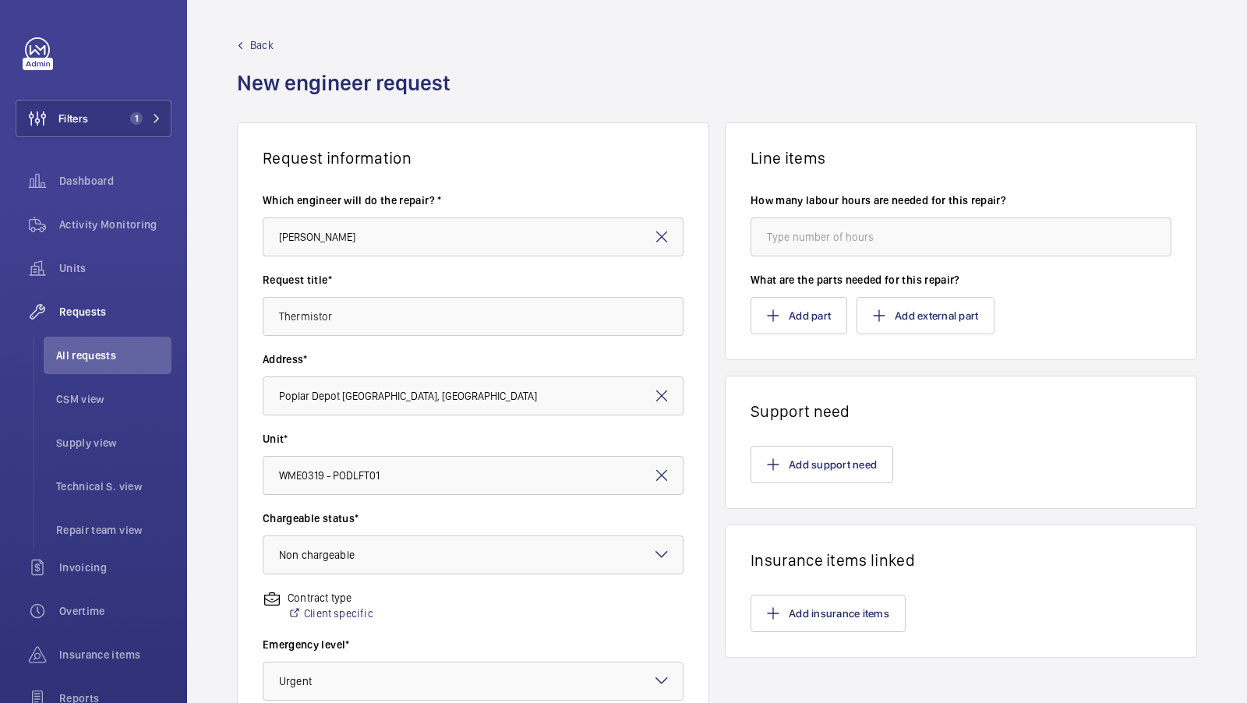
scroll to position [8, 0]
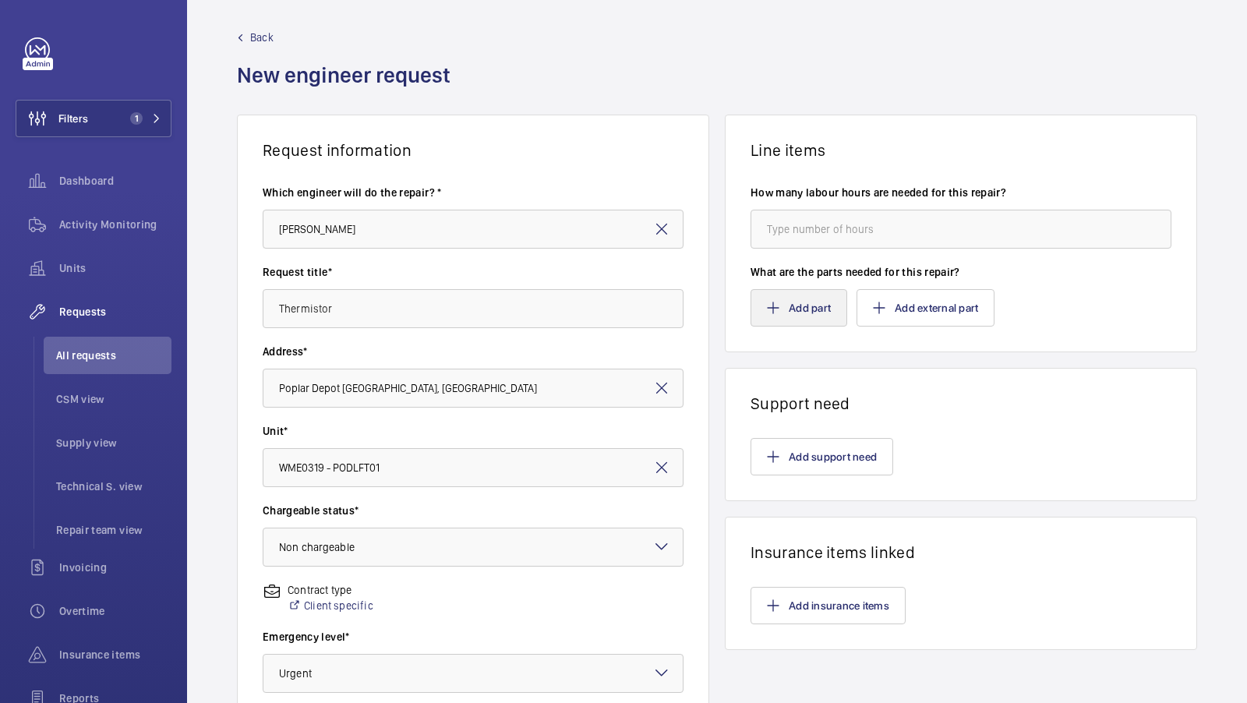
type textarea "Collection from Davenport"
click at [811, 317] on button "Add part" at bounding box center [799, 307] width 97 height 37
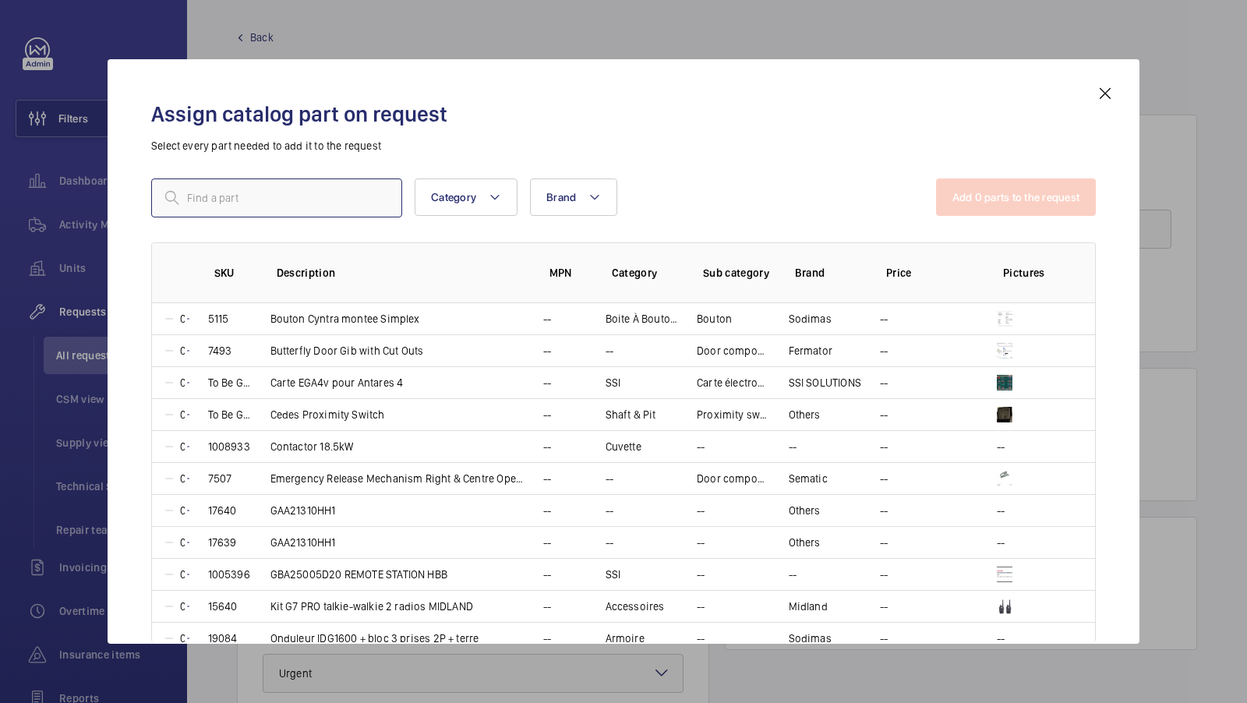
click at [285, 199] on input "text" at bounding box center [276, 198] width 251 height 39
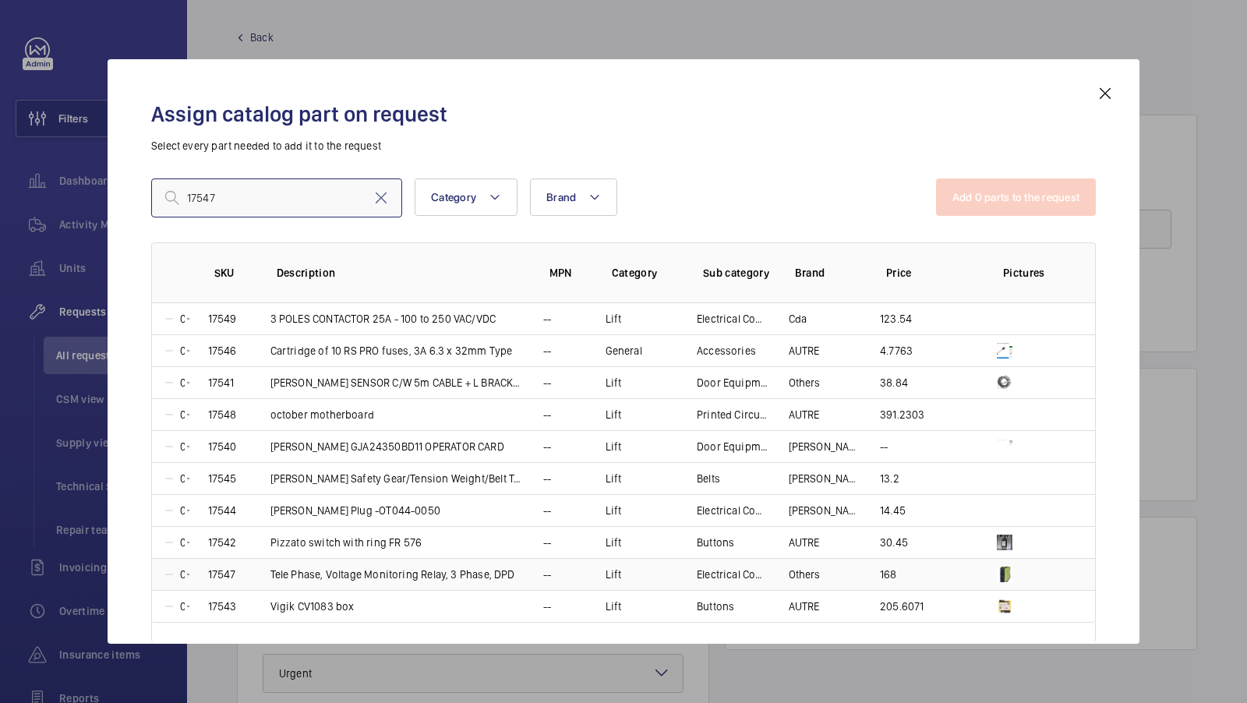
type input "17547"
click at [398, 571] on p "Tele Phase, Voltage Monitoring Relay, 3 Phase, DPD" at bounding box center [393, 575] width 245 height 16
click at [1041, 189] on button "Add 1 parts to the request" at bounding box center [1018, 197] width 158 height 37
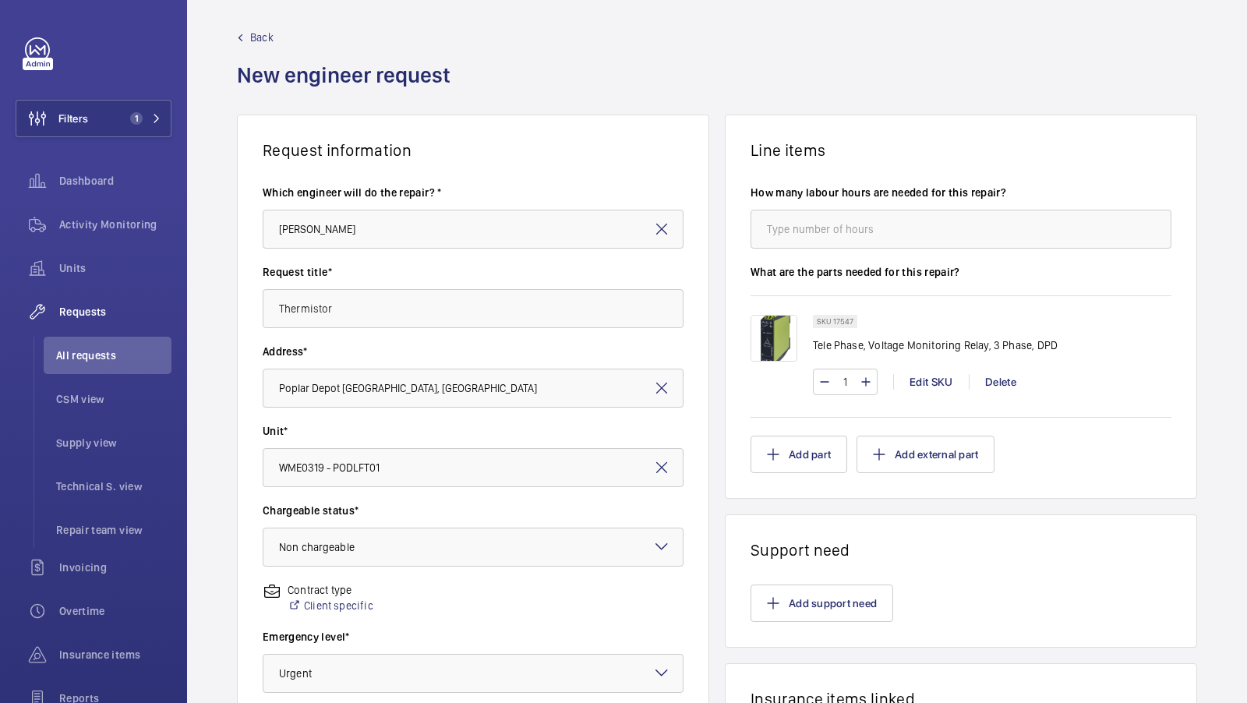
scroll to position [359, 0]
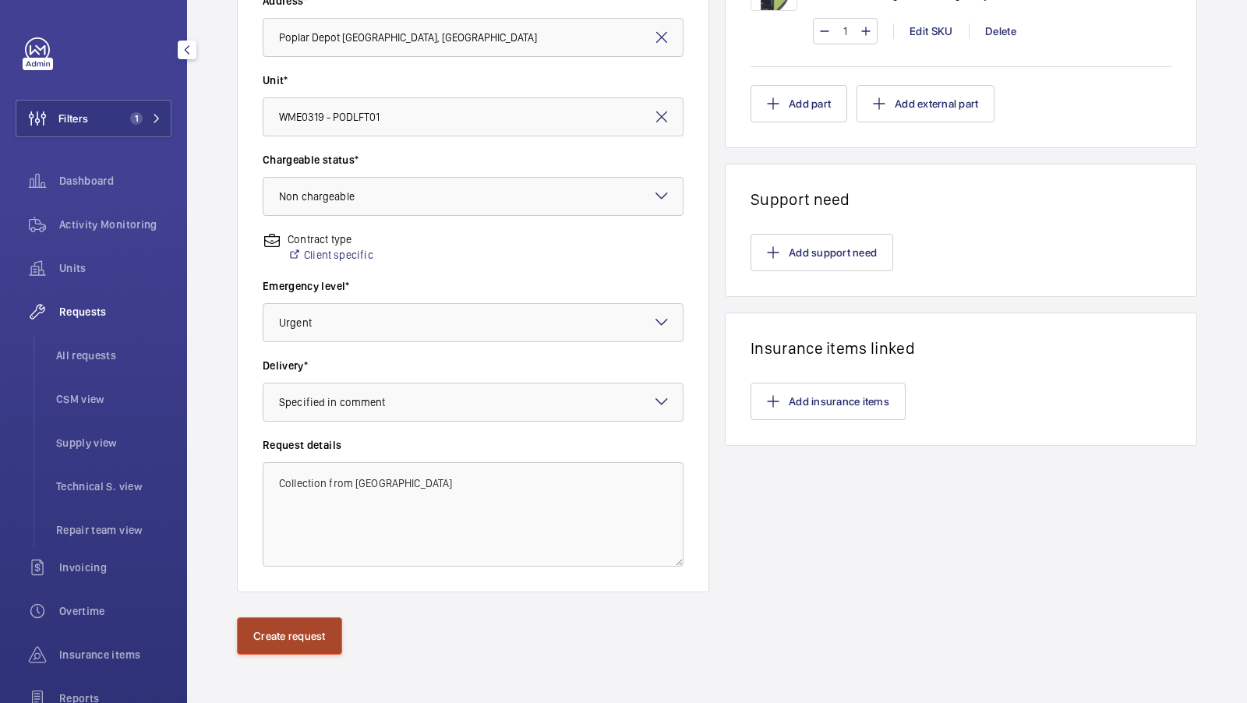
click at [256, 639] on button "Create request" at bounding box center [289, 635] width 105 height 37
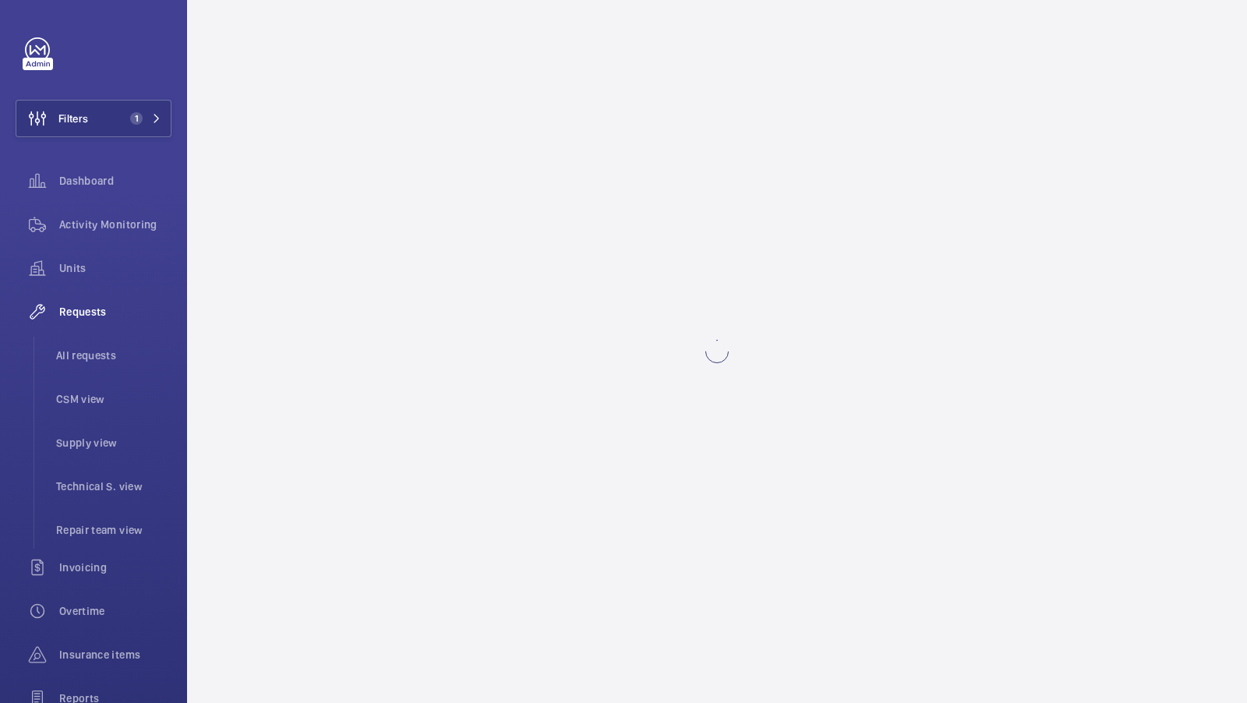
scroll to position [0, 0]
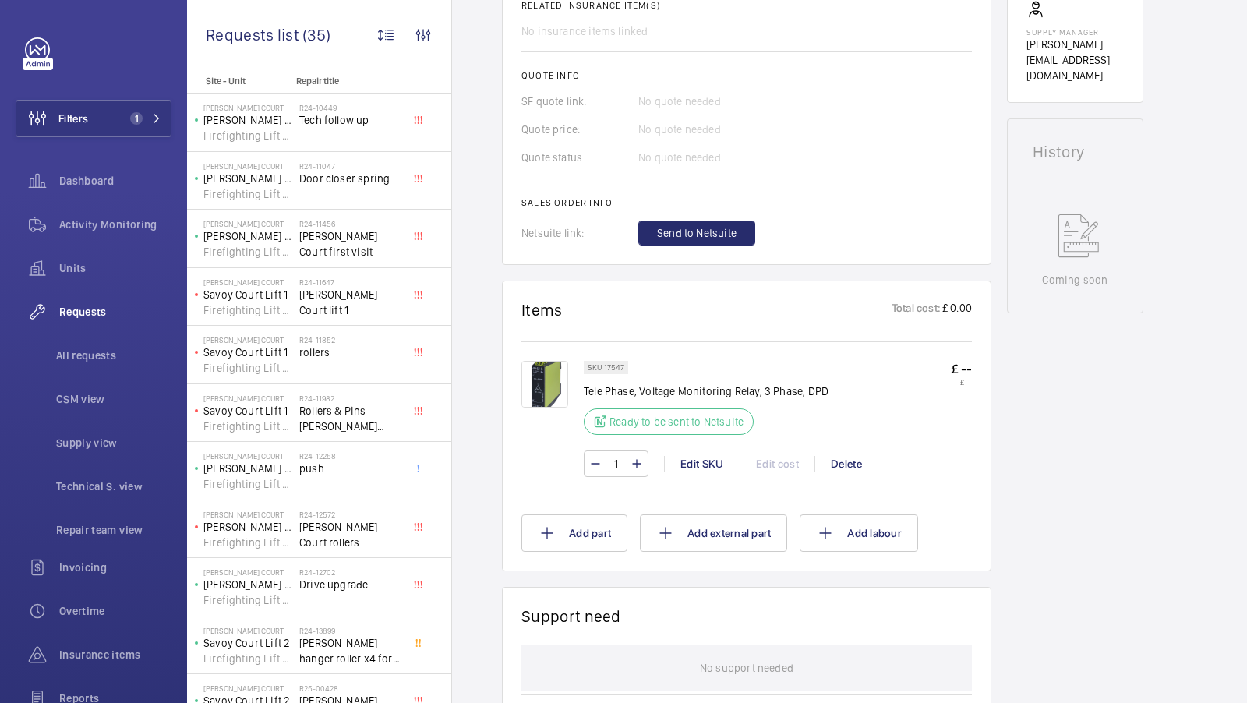
scroll to position [614, 0]
click at [686, 233] on span "Send to Netsuite" at bounding box center [697, 234] width 80 height 16
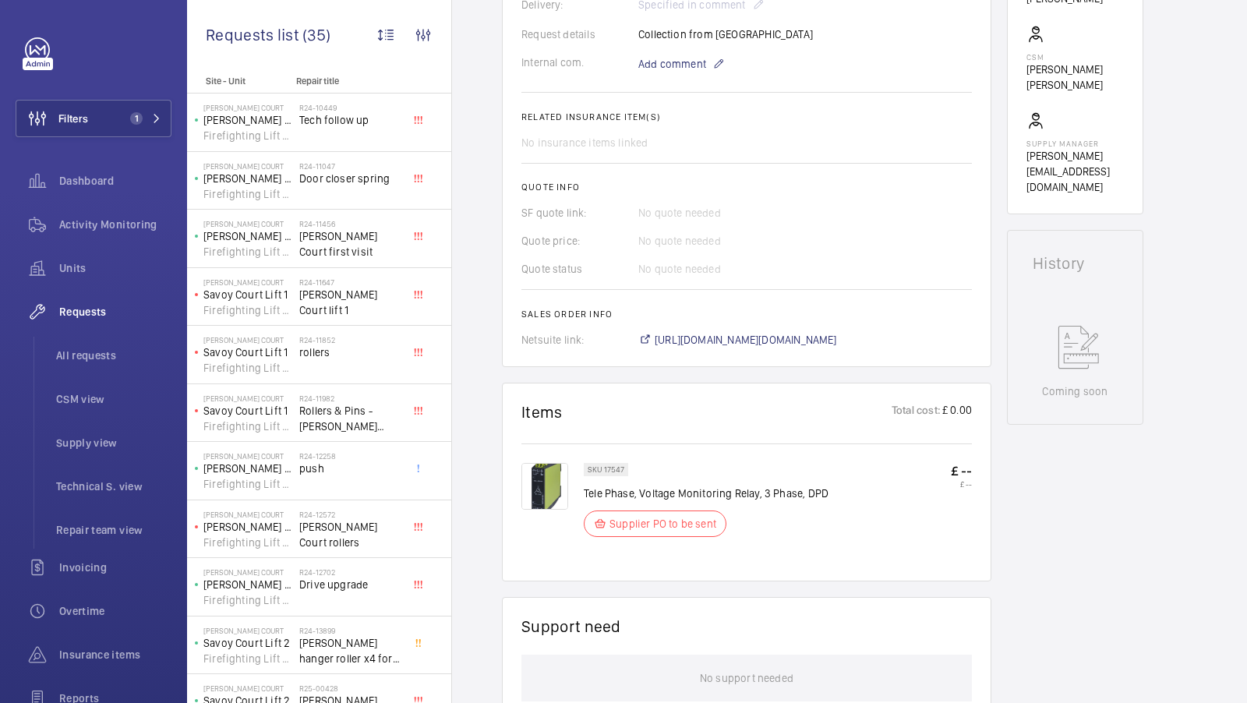
scroll to position [525, 0]
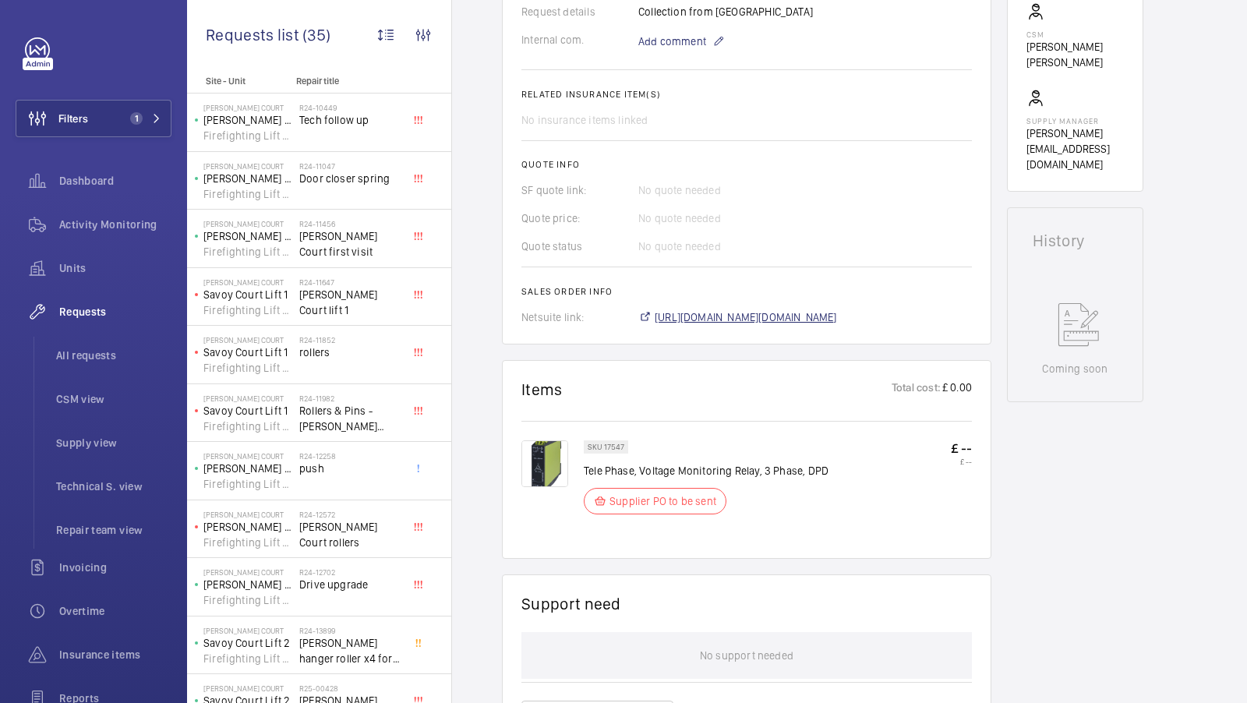
click at [833, 313] on span "https://6461500.app.netsuite.com/app/accounting/transactions/salesord.nl?id=301…" at bounding box center [746, 318] width 182 height 16
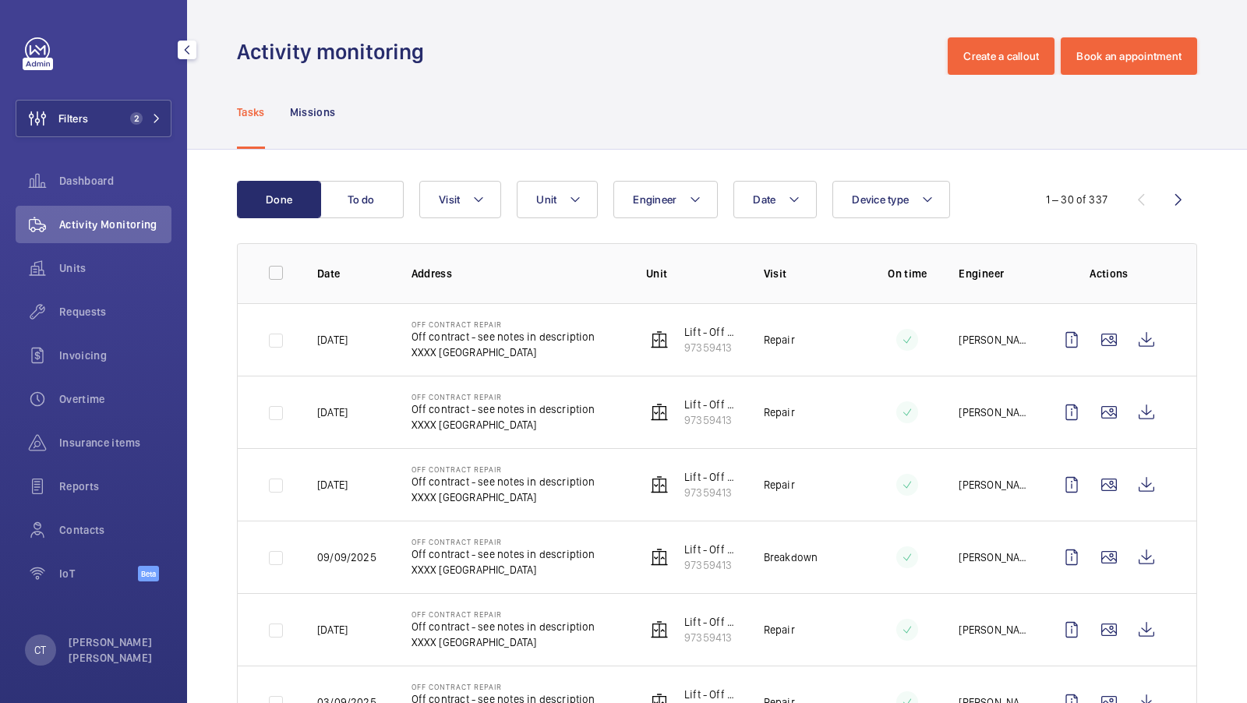
scroll to position [109, 0]
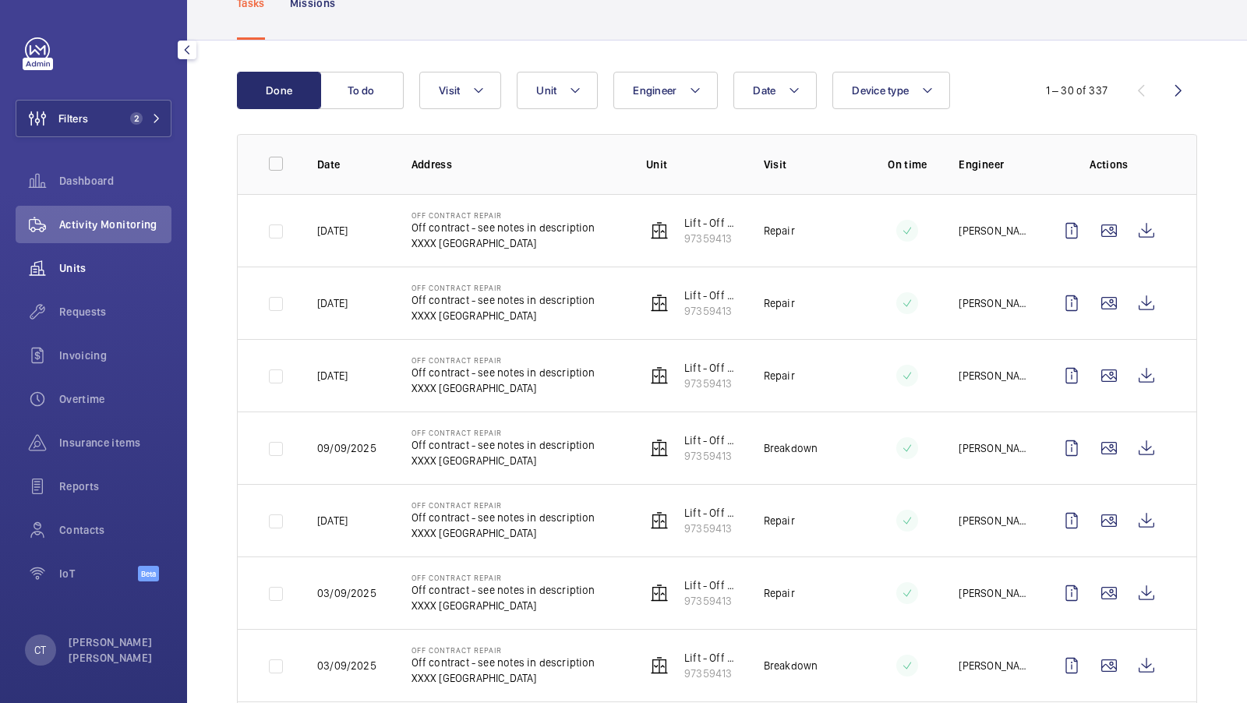
click at [87, 277] on div "Units" at bounding box center [94, 267] width 156 height 37
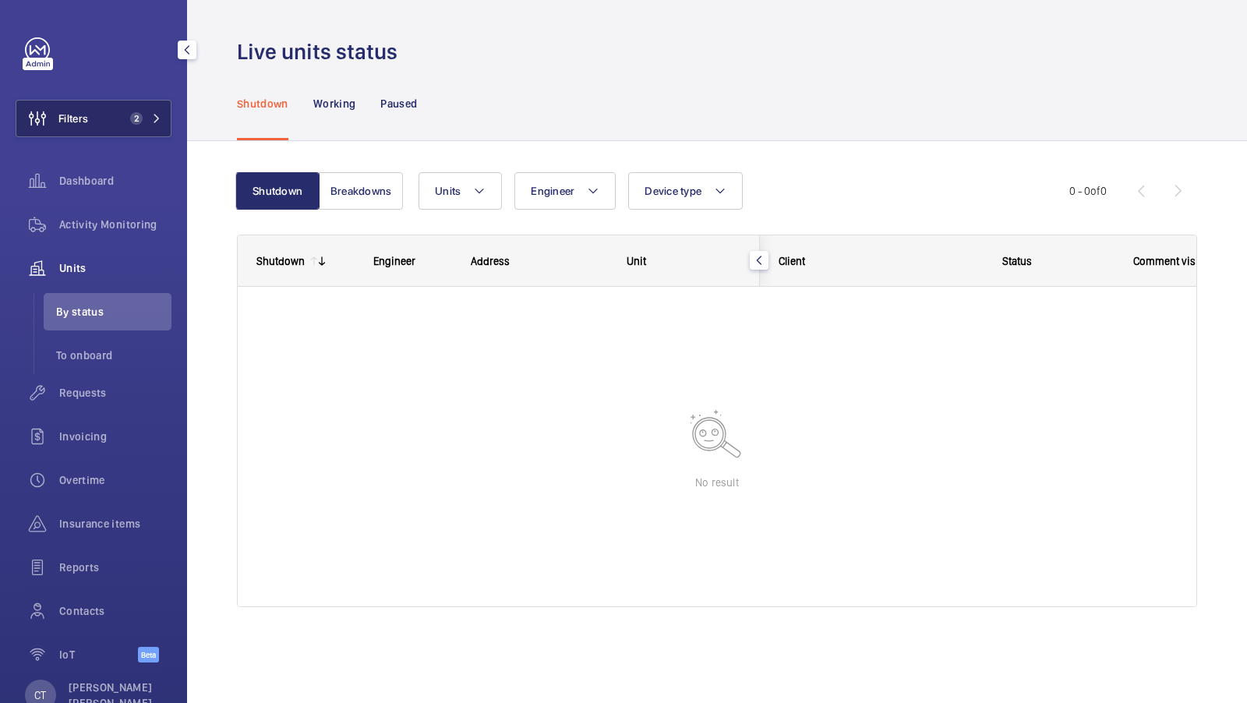
click at [147, 126] on button "Filters 2" at bounding box center [94, 118] width 156 height 37
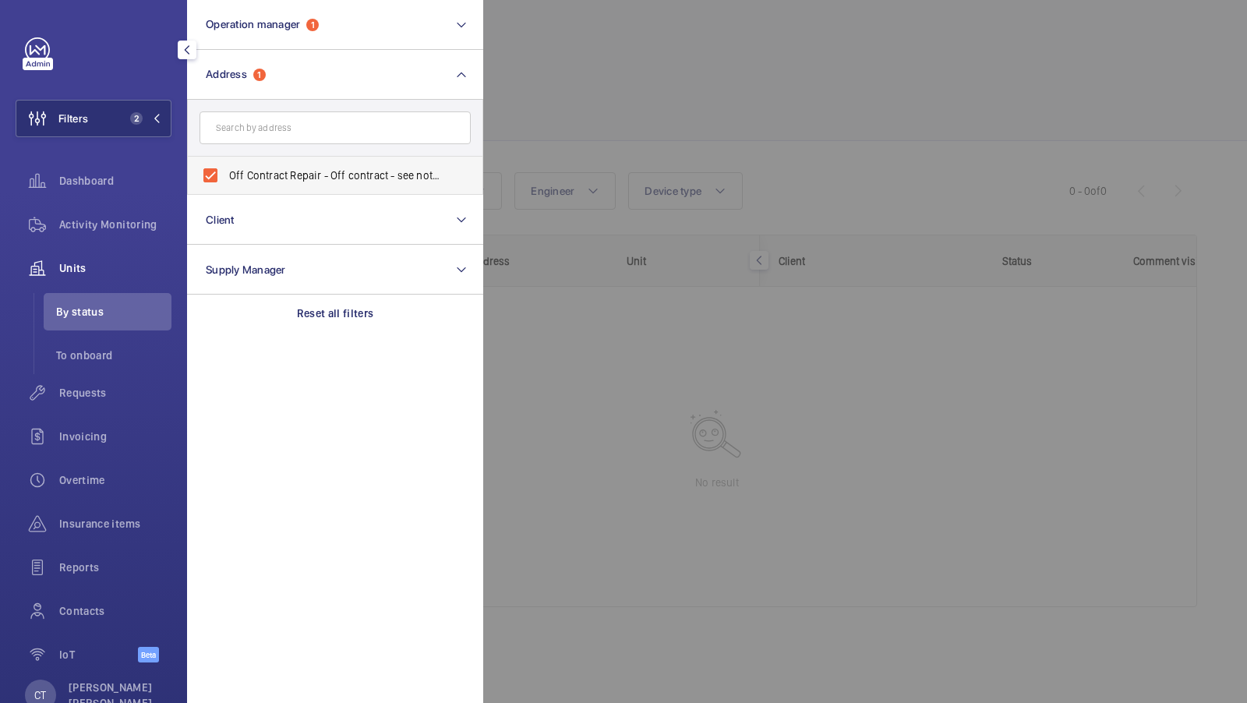
click at [273, 181] on span "Off Contract Repair - Off contract - see notes in description, LONDON XXXX" at bounding box center [336, 176] width 214 height 16
click at [226, 181] on input "Off Contract Repair - Off contract - see notes in description, LONDON XXXX" at bounding box center [210, 175] width 31 height 31
checkbox input "false"
click at [281, 139] on input "text" at bounding box center [335, 127] width 271 height 33
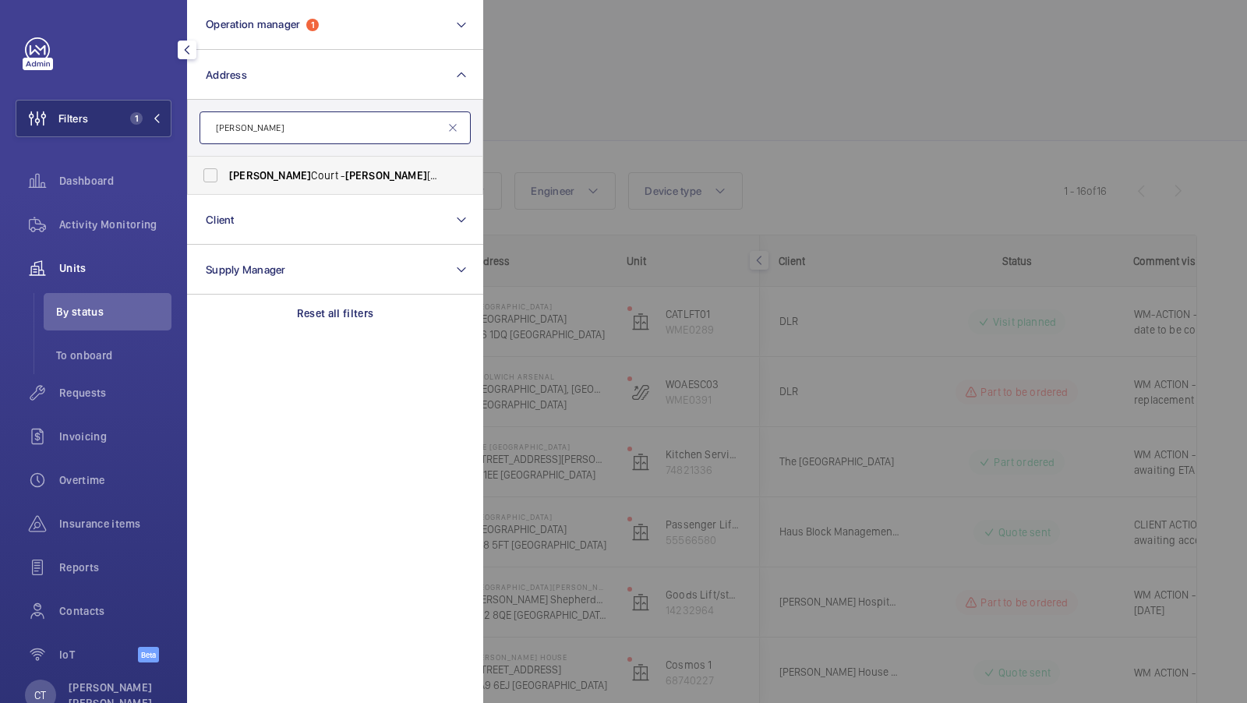
type input "sullivan"
click at [234, 172] on span "Sullivan" at bounding box center [270, 175] width 82 height 12
click at [226, 172] on input "Sullivan Court - Sullivan Court, LONDON SW5 9RL" at bounding box center [210, 175] width 31 height 31
checkbox input "true"
click at [128, 122] on span "2" at bounding box center [133, 118] width 19 height 12
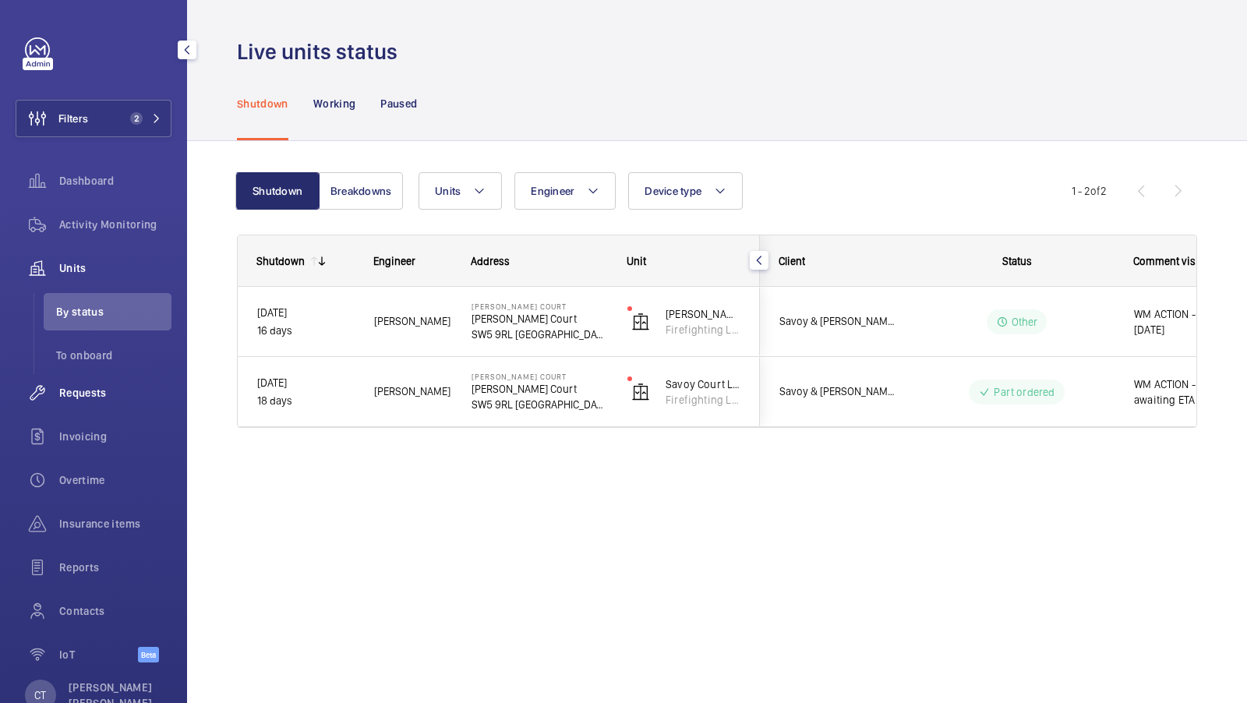
click at [45, 404] on wm-front-icon-button at bounding box center [38, 392] width 44 height 37
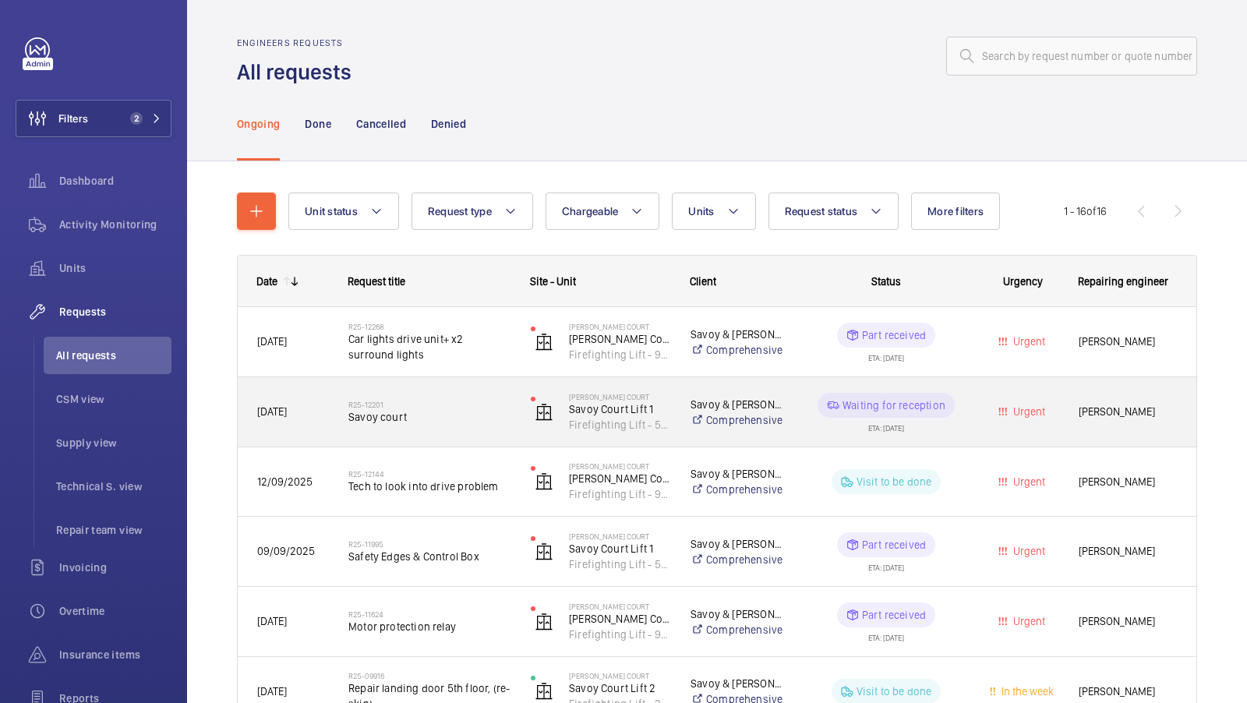
click at [451, 407] on h2 "R25-12201" at bounding box center [429, 404] width 162 height 9
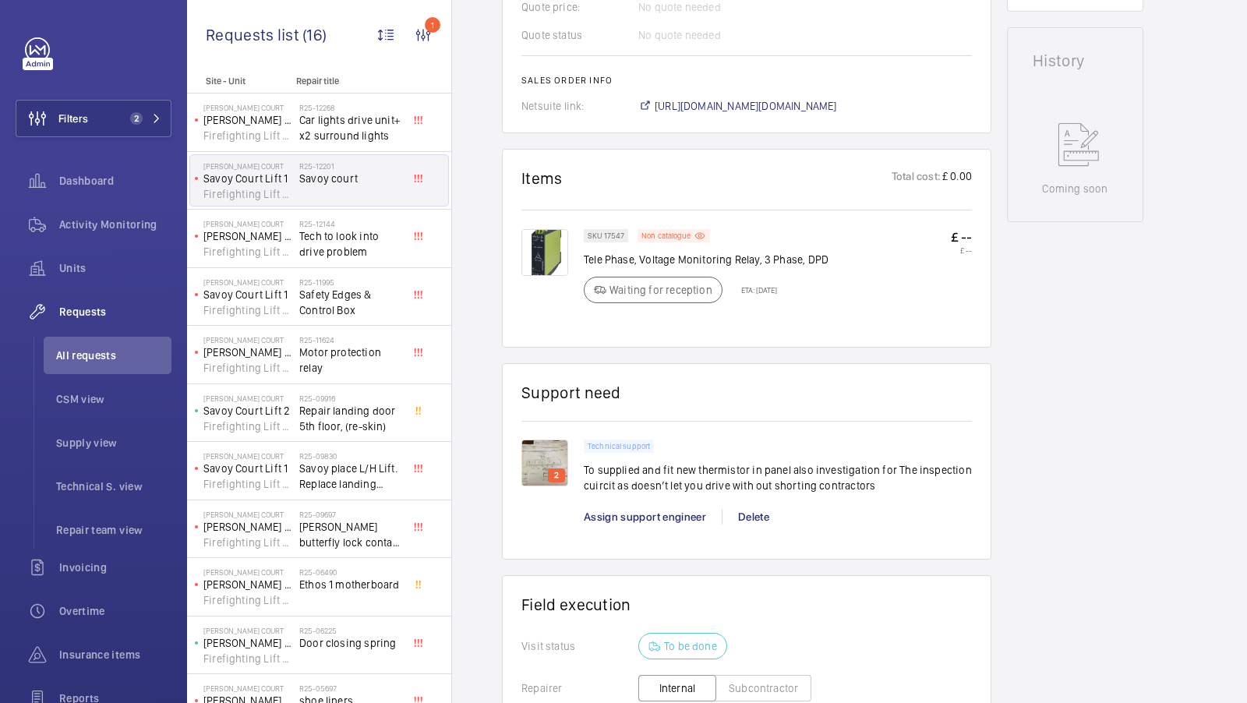
scroll to position [745, 0]
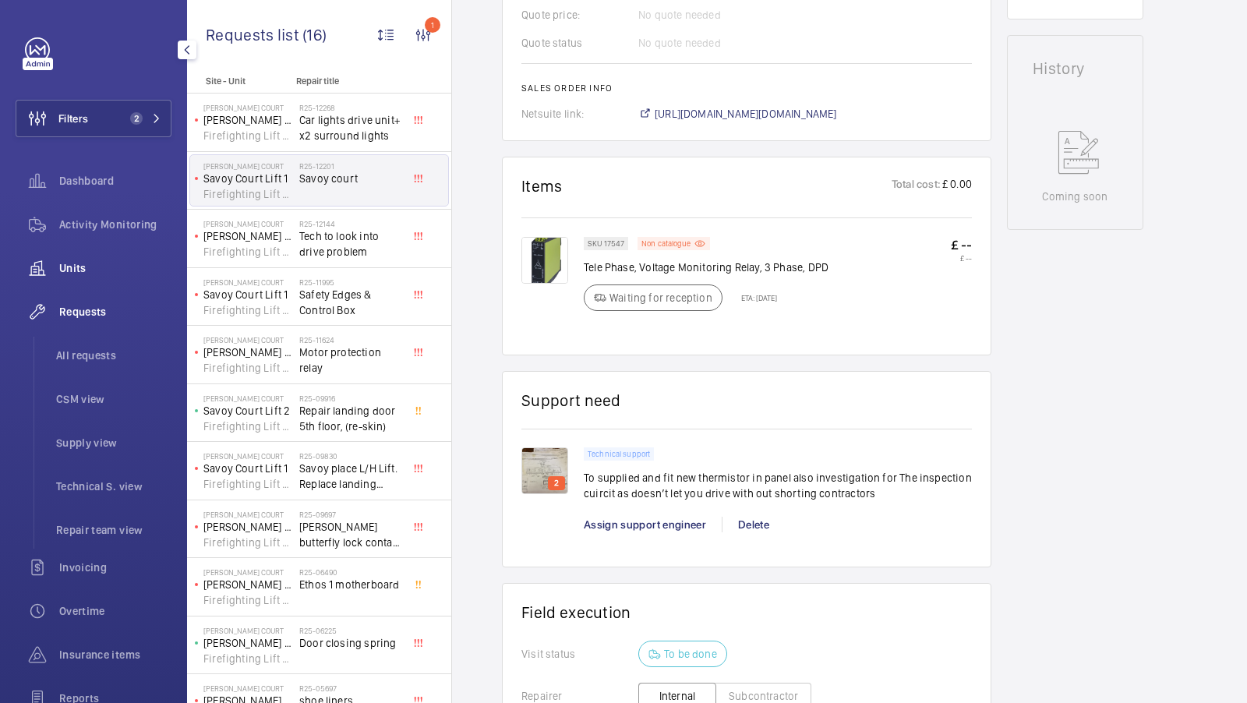
click at [69, 268] on span "Units" at bounding box center [115, 268] width 112 height 16
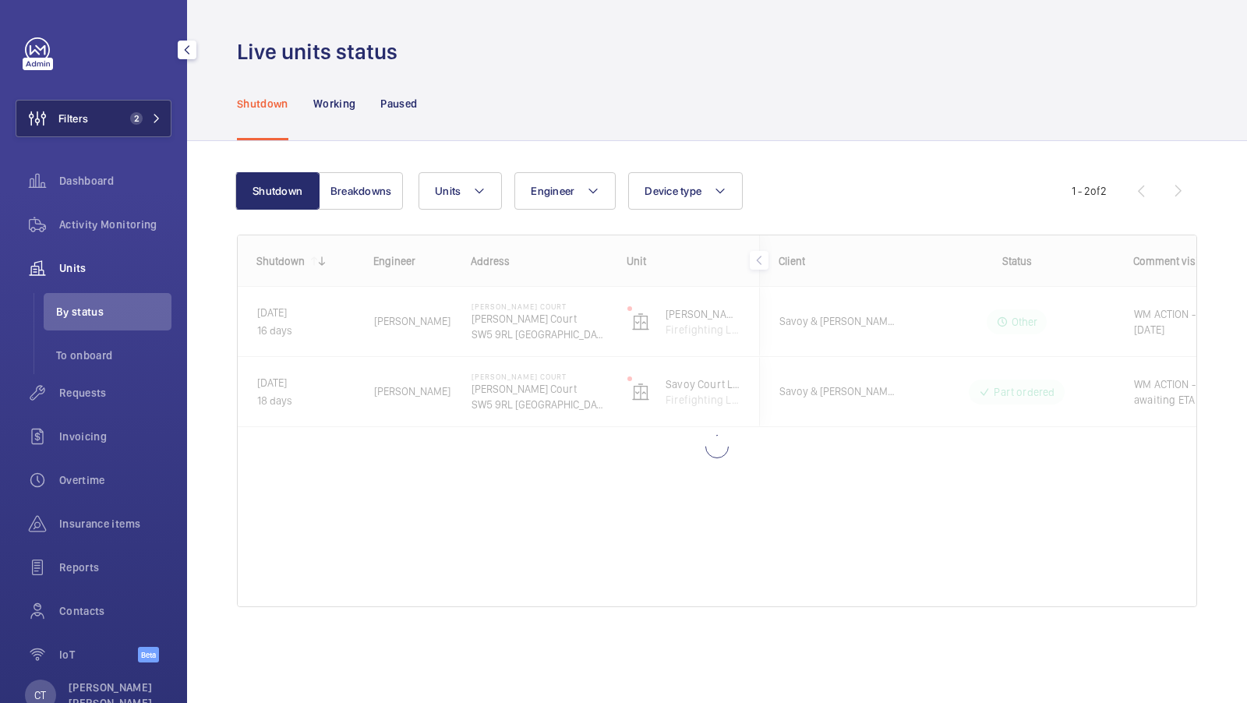
click at [123, 118] on button "Filters 2" at bounding box center [94, 118] width 156 height 37
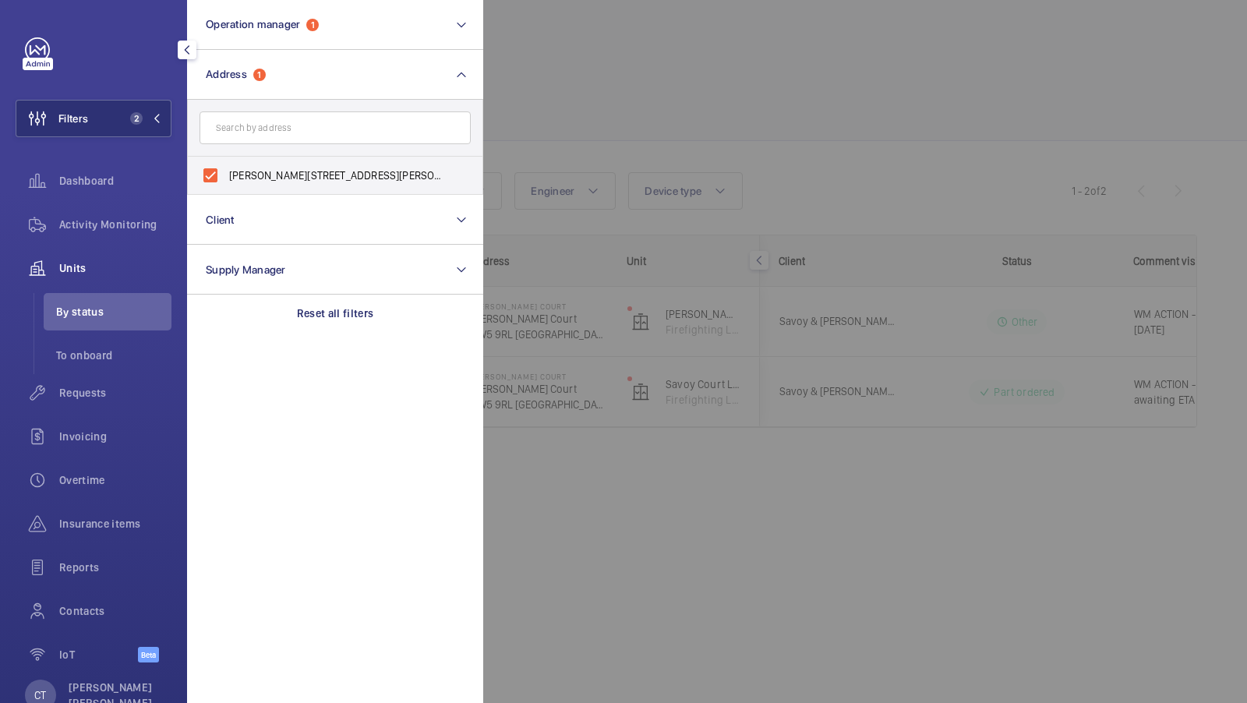
click at [276, 154] on form at bounding box center [335, 128] width 295 height 57
click at [209, 175] on input "Sullivan Court - Sullivan Court, LONDON SW5 9RL" at bounding box center [210, 175] width 31 height 31
checkbox input "false"
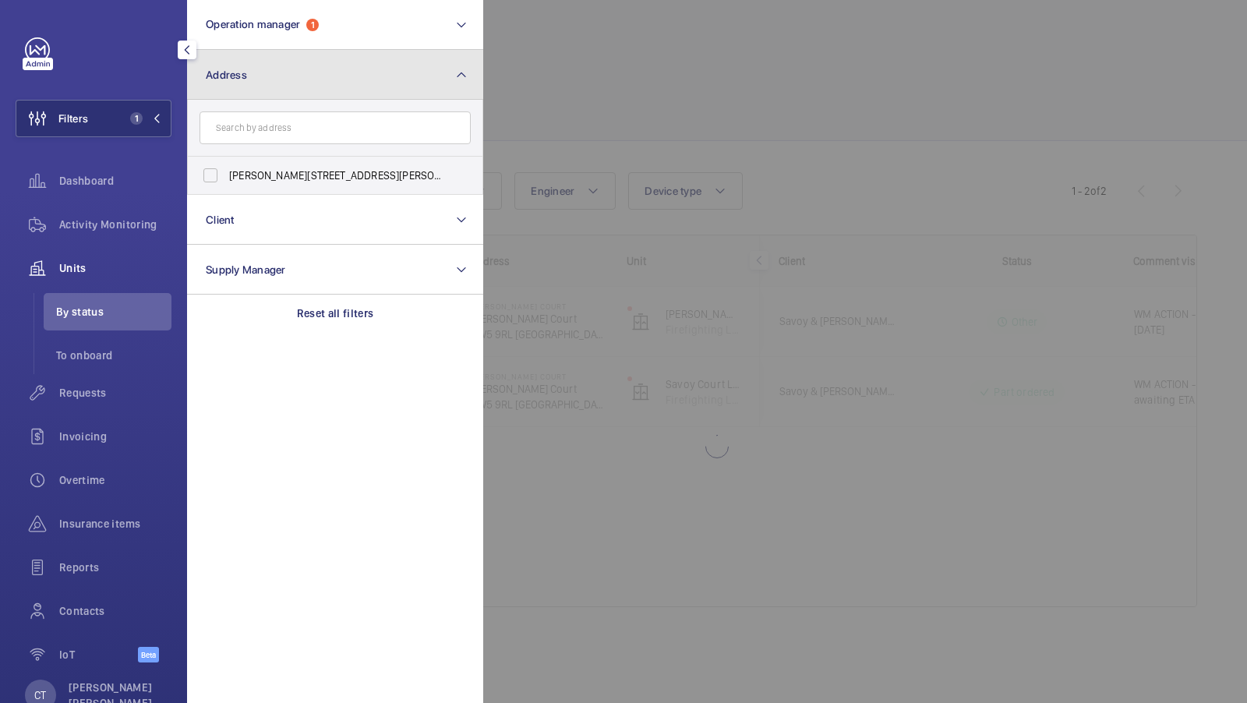
click at [325, 65] on button "Address" at bounding box center [335, 75] width 296 height 50
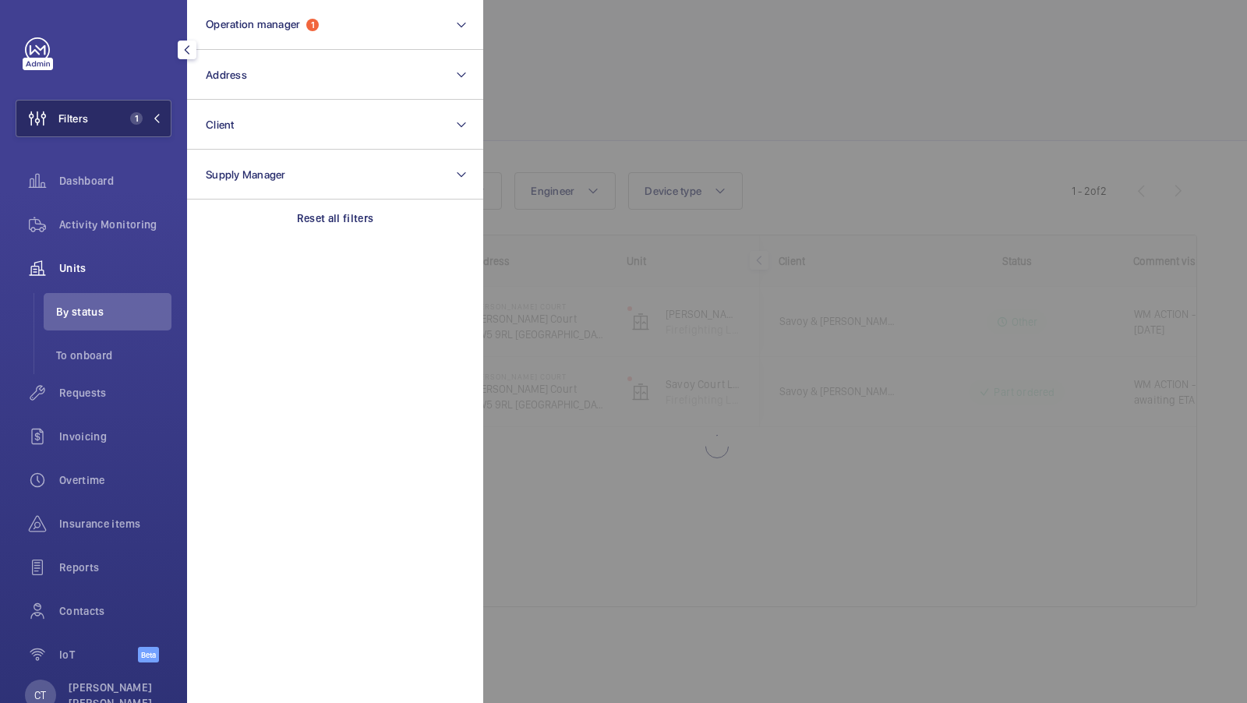
click at [147, 122] on span "1" at bounding box center [142, 118] width 37 height 12
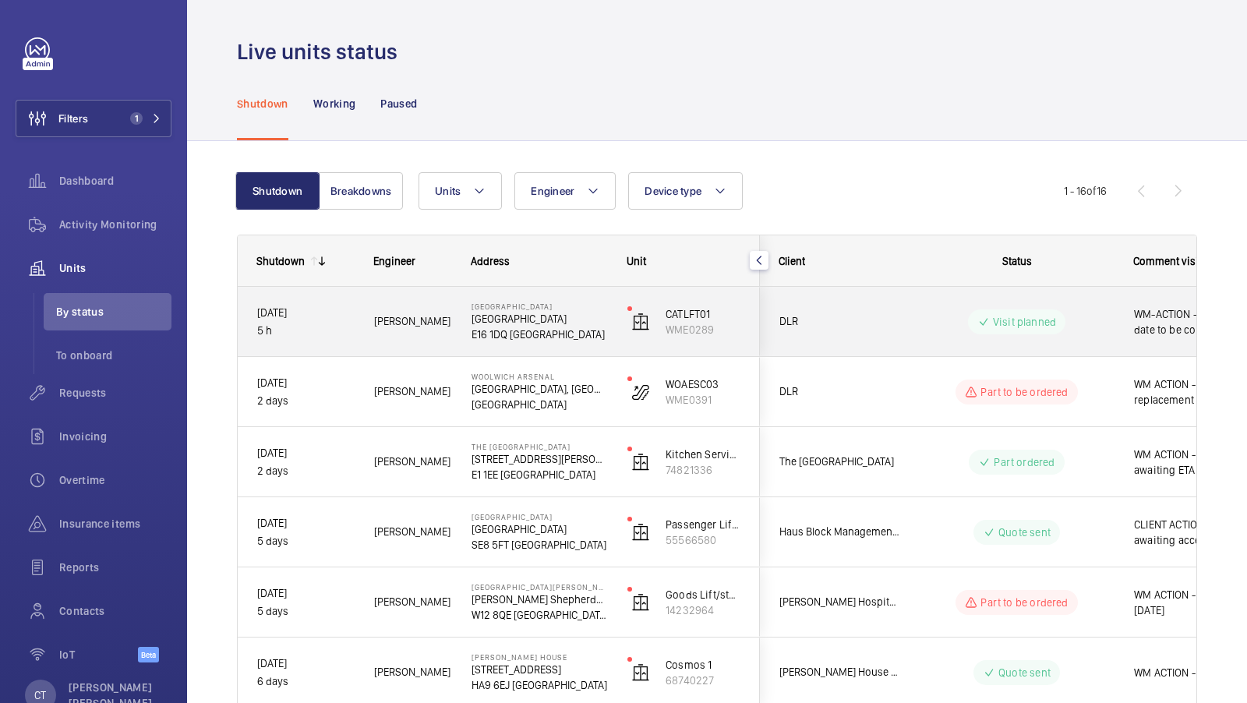
scroll to position [0, 281]
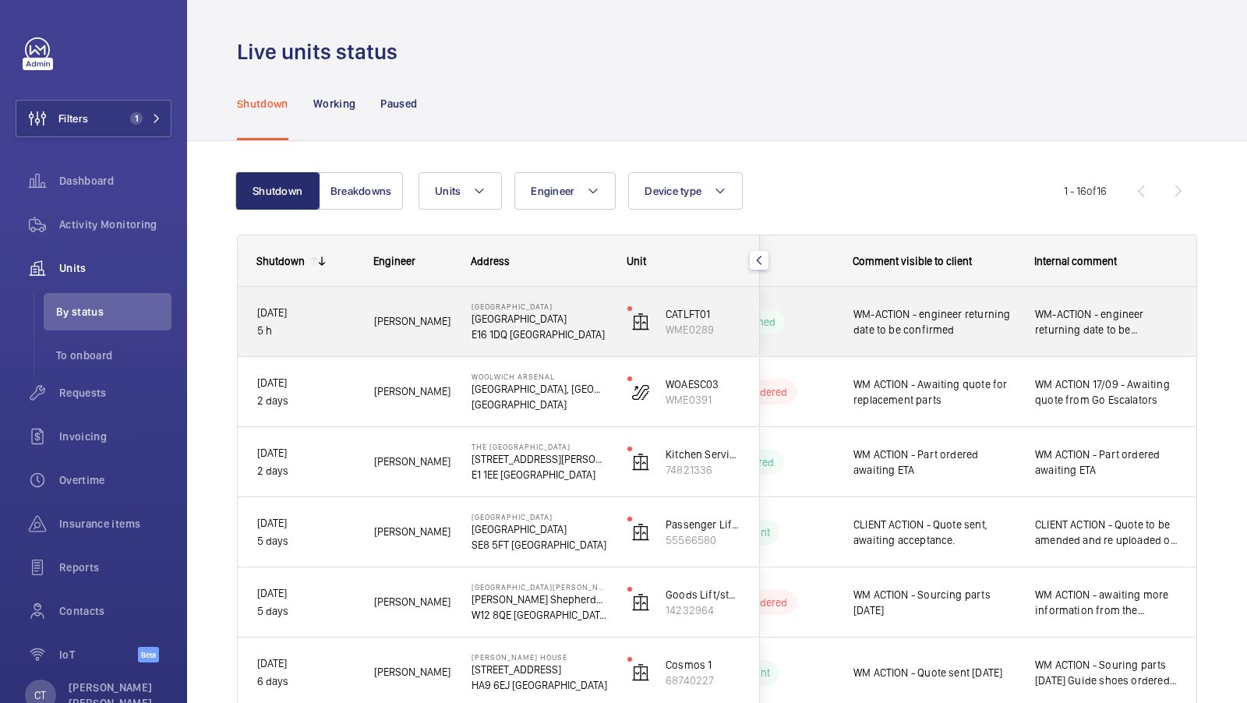
click at [1057, 338] on div "WM-ACTION - engineer returning date to be confirmed" at bounding box center [1106, 322] width 143 height 36
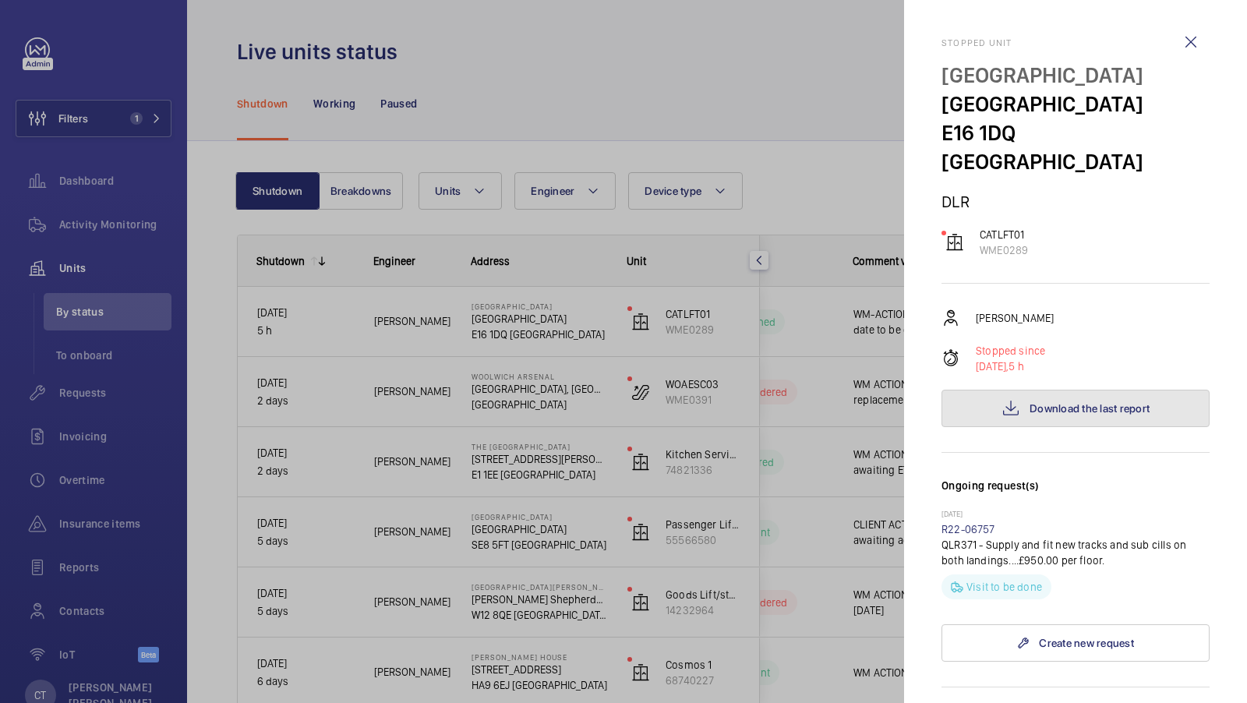
click at [1062, 402] on span "Download the last report" at bounding box center [1090, 408] width 120 height 12
click at [733, 307] on div at bounding box center [623, 351] width 1247 height 703
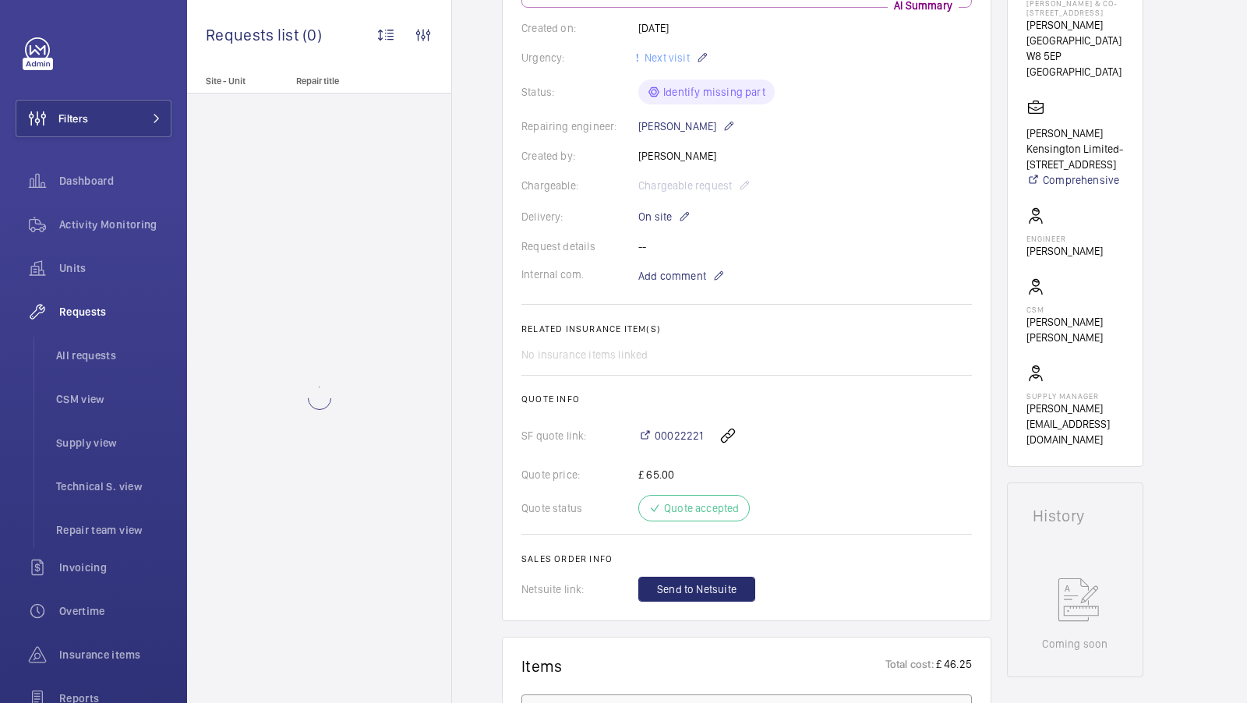
scroll to position [16, 0]
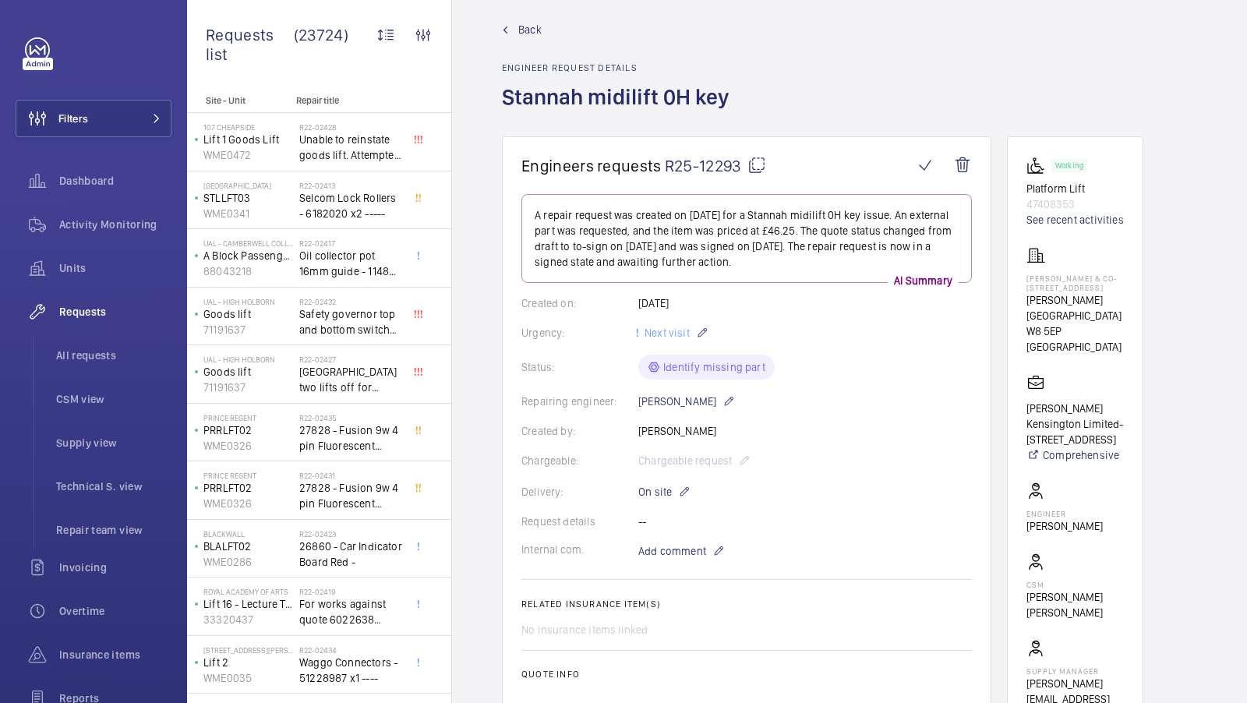
click at [753, 159] on mat-icon at bounding box center [757, 165] width 19 height 19
